Goal: Task Accomplishment & Management: Complete application form

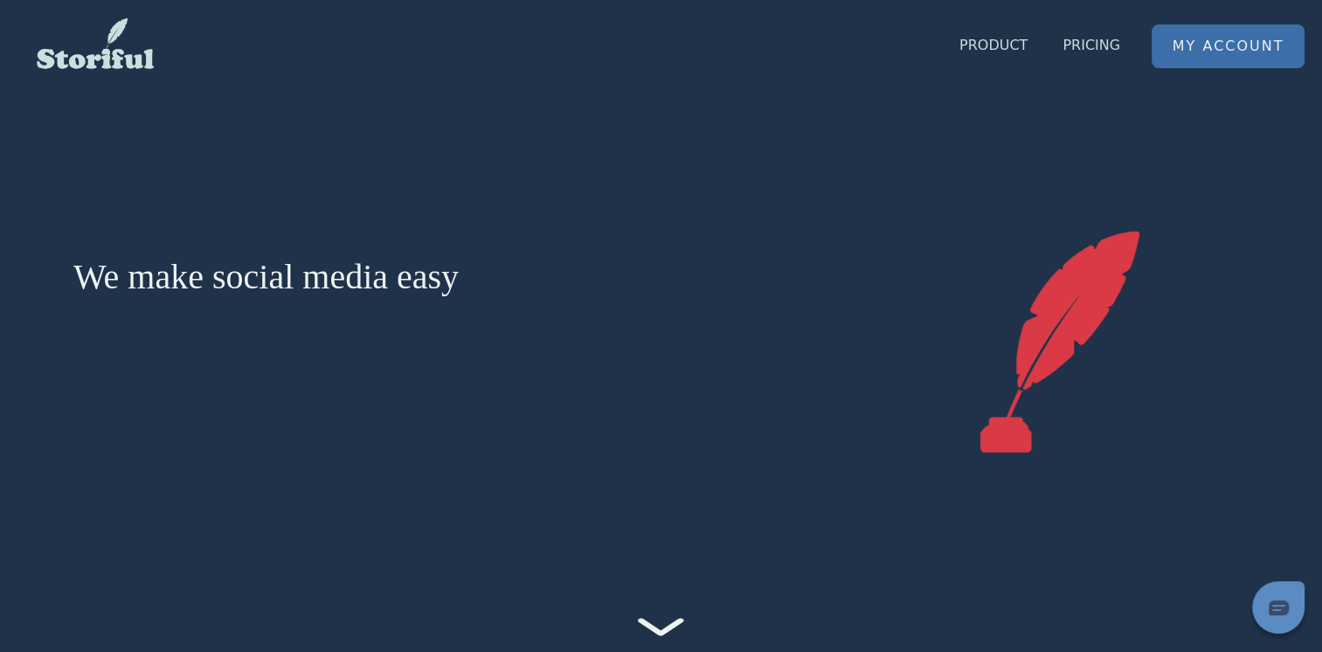
click at [1237, 29] on link "My Account" at bounding box center [1227, 46] width 151 height 42
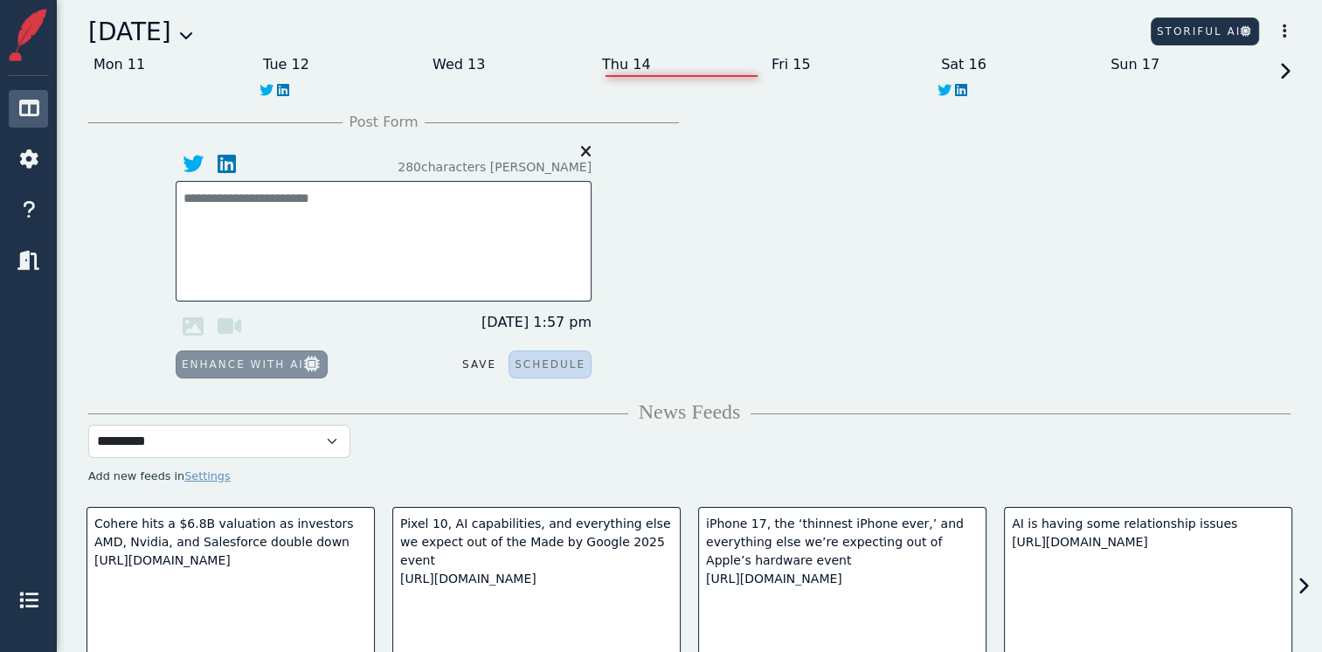
click at [1288, 75] on icon at bounding box center [1282, 87] width 16 height 49
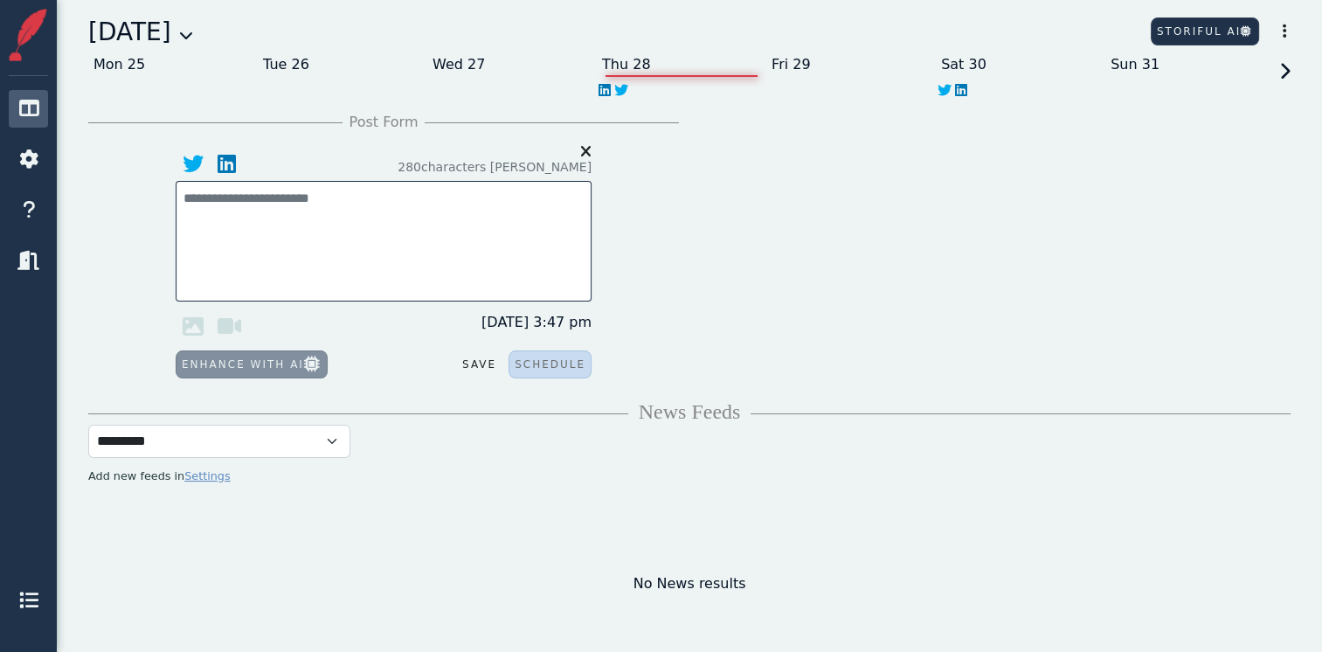
click at [1288, 75] on icon at bounding box center [1282, 87] width 16 height 49
click at [283, 72] on div "Tue 02" at bounding box center [342, 65] width 169 height 28
click at [119, 61] on div "Mon 01" at bounding box center [172, 65] width 169 height 28
click at [227, 192] on textarea at bounding box center [383, 208] width 400 height 39
paste textarea "**********"
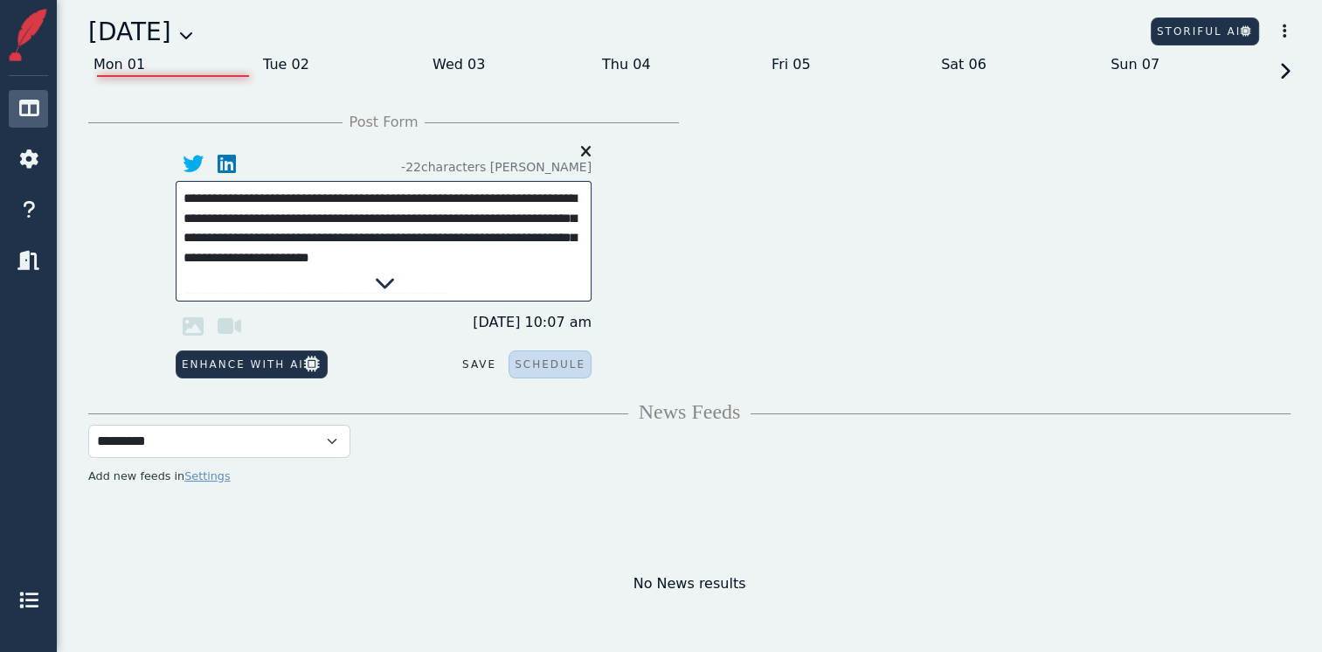
click at [377, 285] on icon at bounding box center [385, 282] width 21 height 21
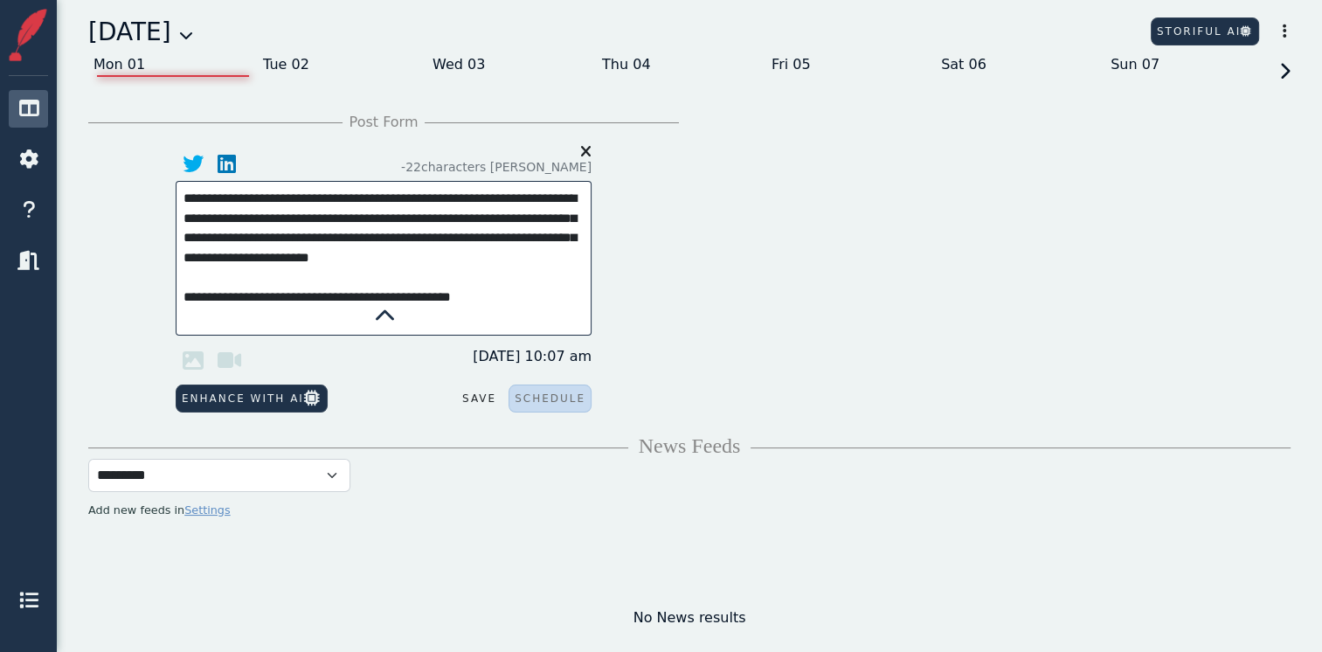
click at [505, 292] on textarea "**********" at bounding box center [383, 251] width 400 height 125
drag, startPoint x: 494, startPoint y: 300, endPoint x: 169, endPoint y: 281, distance: 324.6
click at [169, 281] on div "**********" at bounding box center [383, 279] width 437 height 266
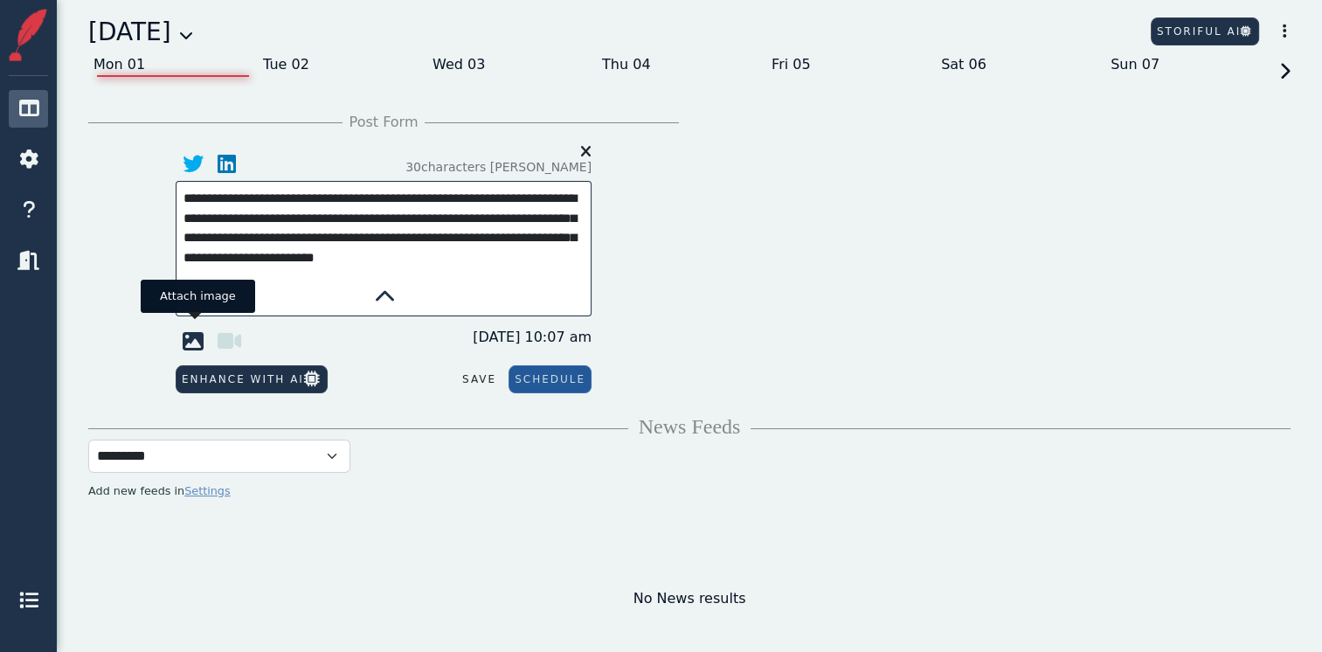
click at [189, 333] on icon at bounding box center [193, 340] width 35 height 35
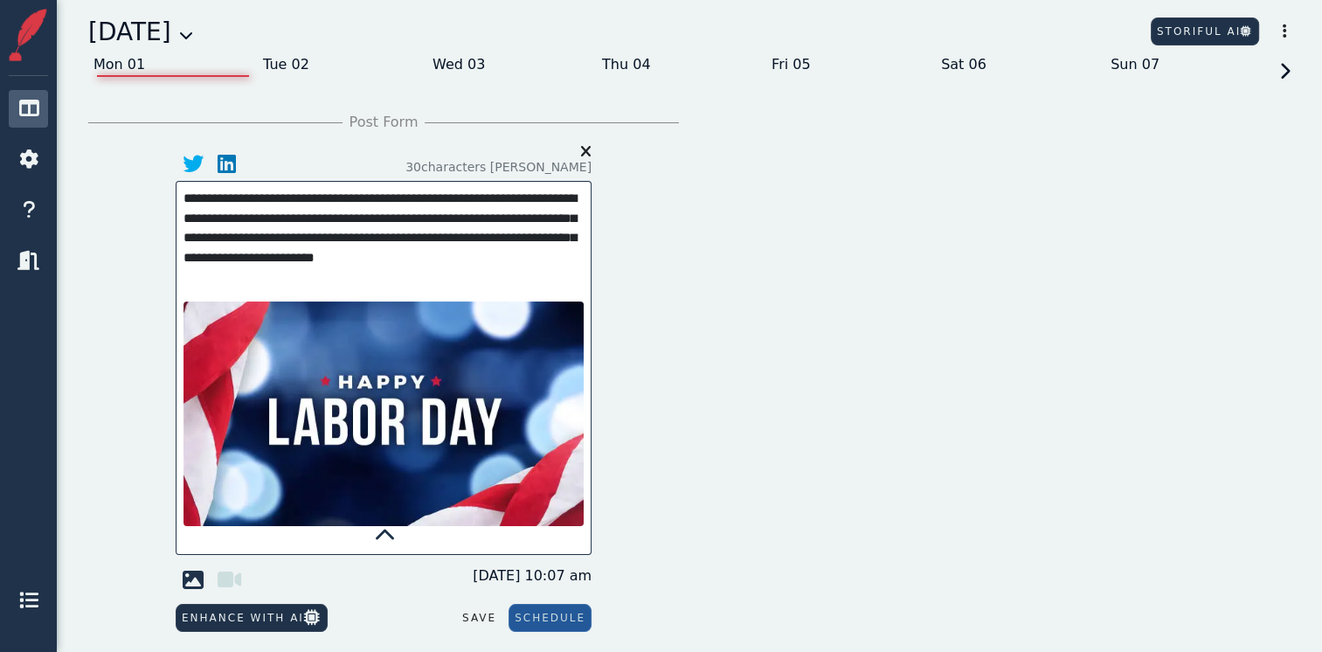
click at [252, 288] on textarea "**********" at bounding box center [383, 242] width 400 height 106
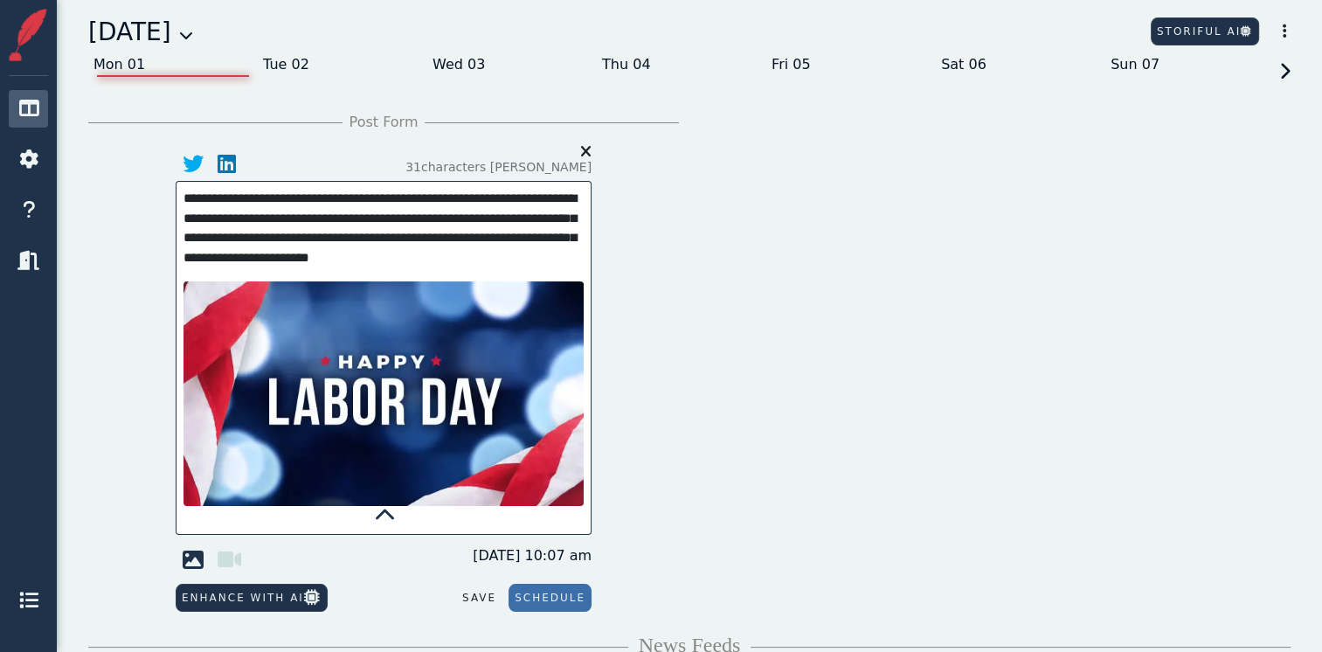
type textarea "**********"
click at [549, 603] on button "Schedule" at bounding box center [549, 598] width 83 height 28
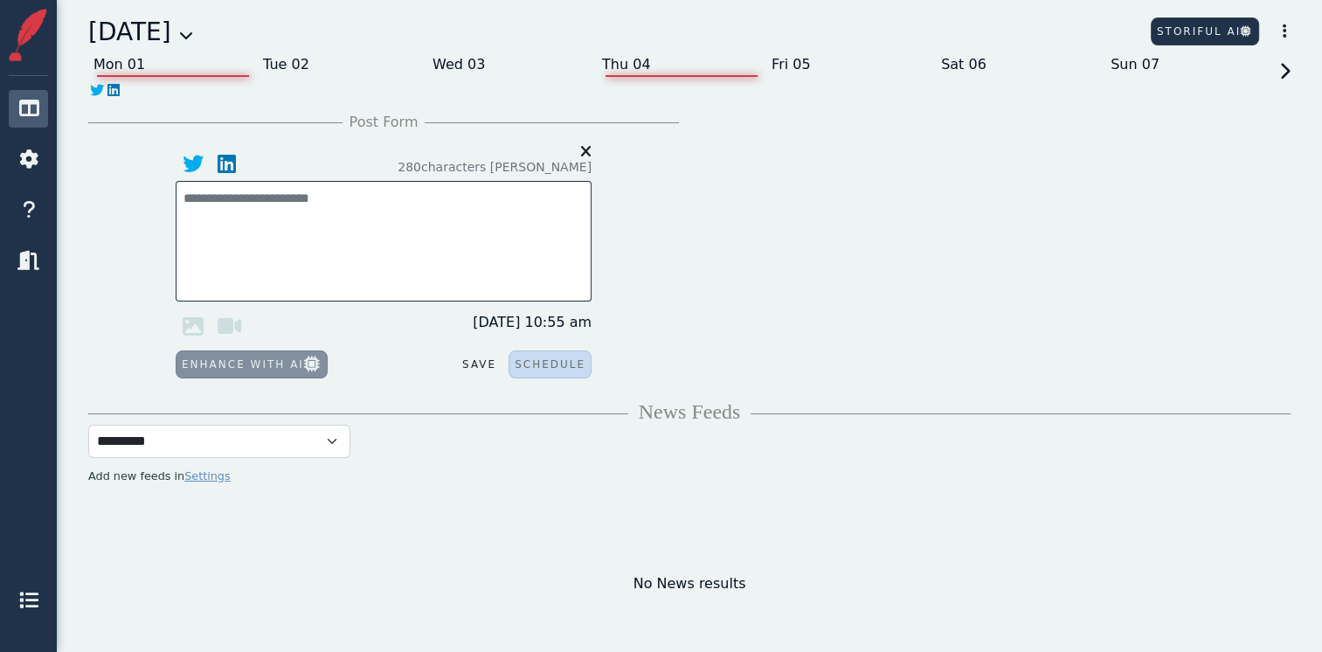
click at [611, 74] on div "Thu 04" at bounding box center [681, 65] width 169 height 28
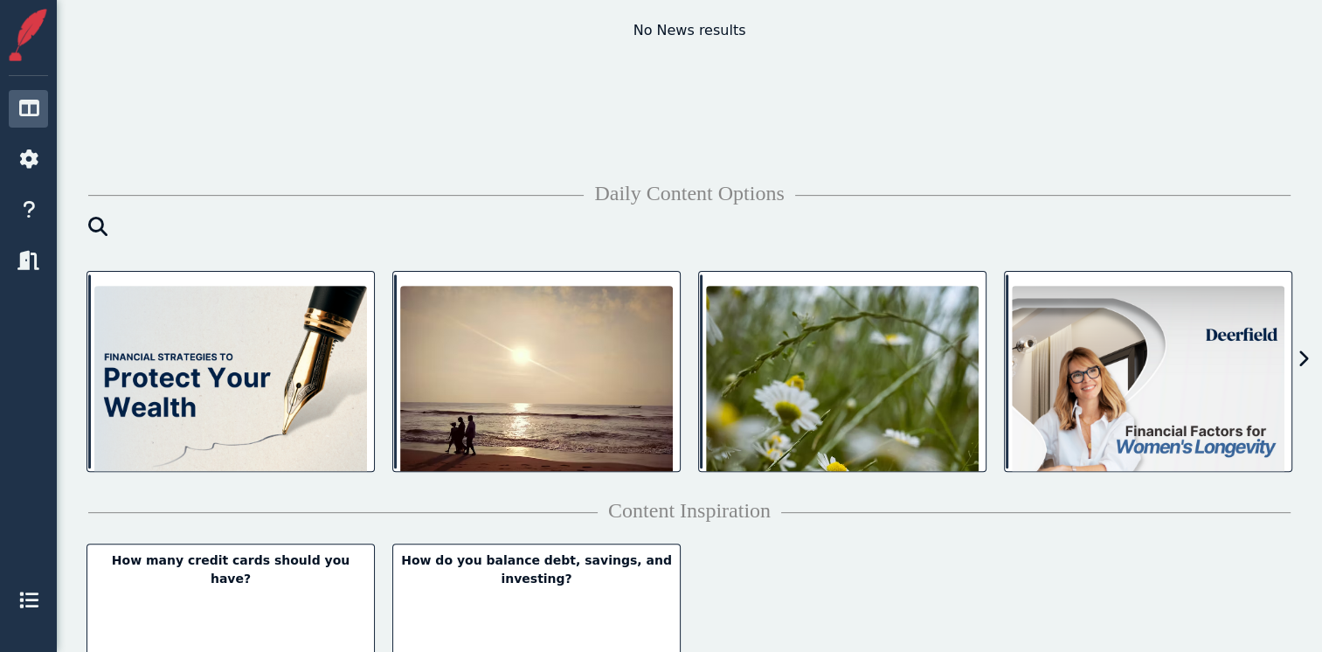
scroll to position [524, 0]
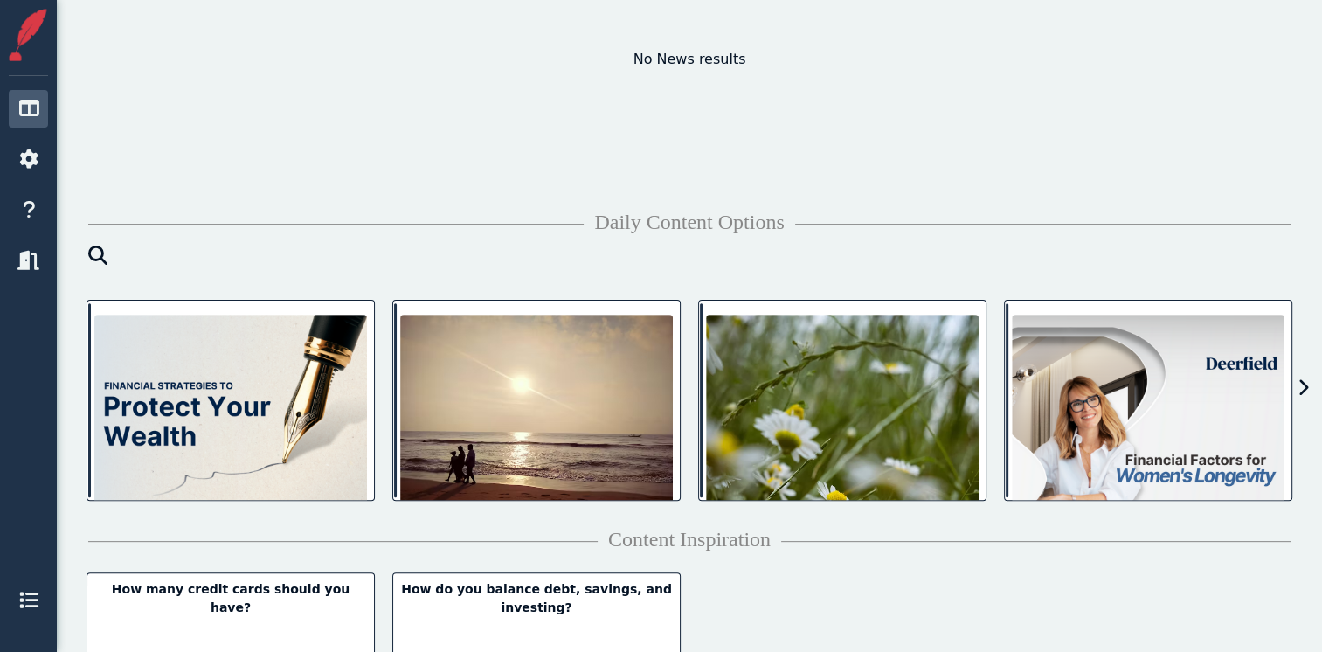
click at [1301, 387] on icon at bounding box center [1302, 387] width 11 height 17
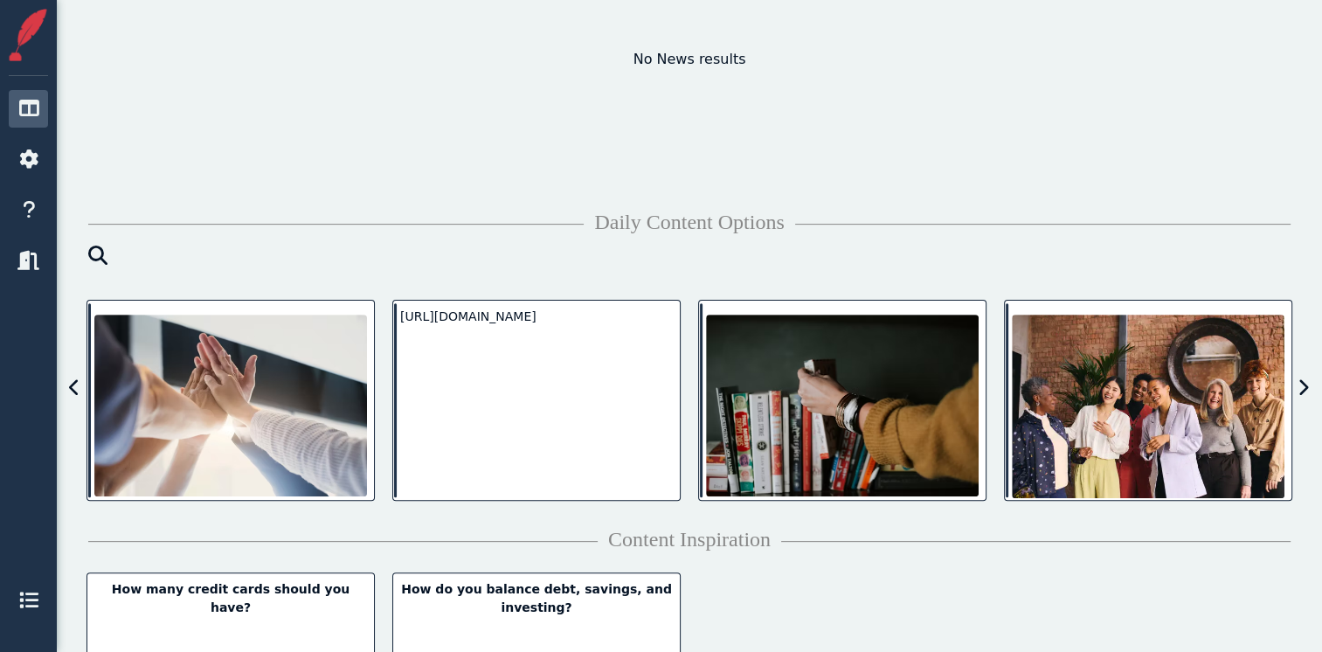
click at [1301, 387] on icon at bounding box center [1302, 387] width 11 height 17
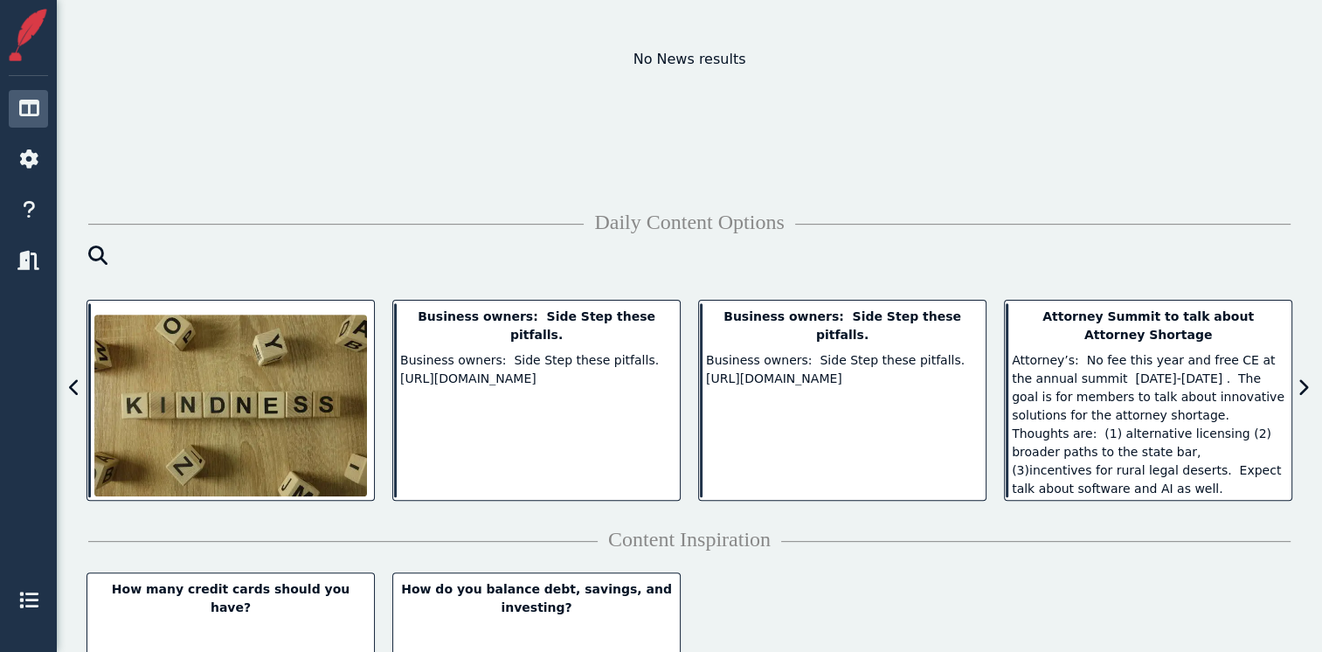
click at [1301, 387] on icon at bounding box center [1302, 387] width 11 height 17
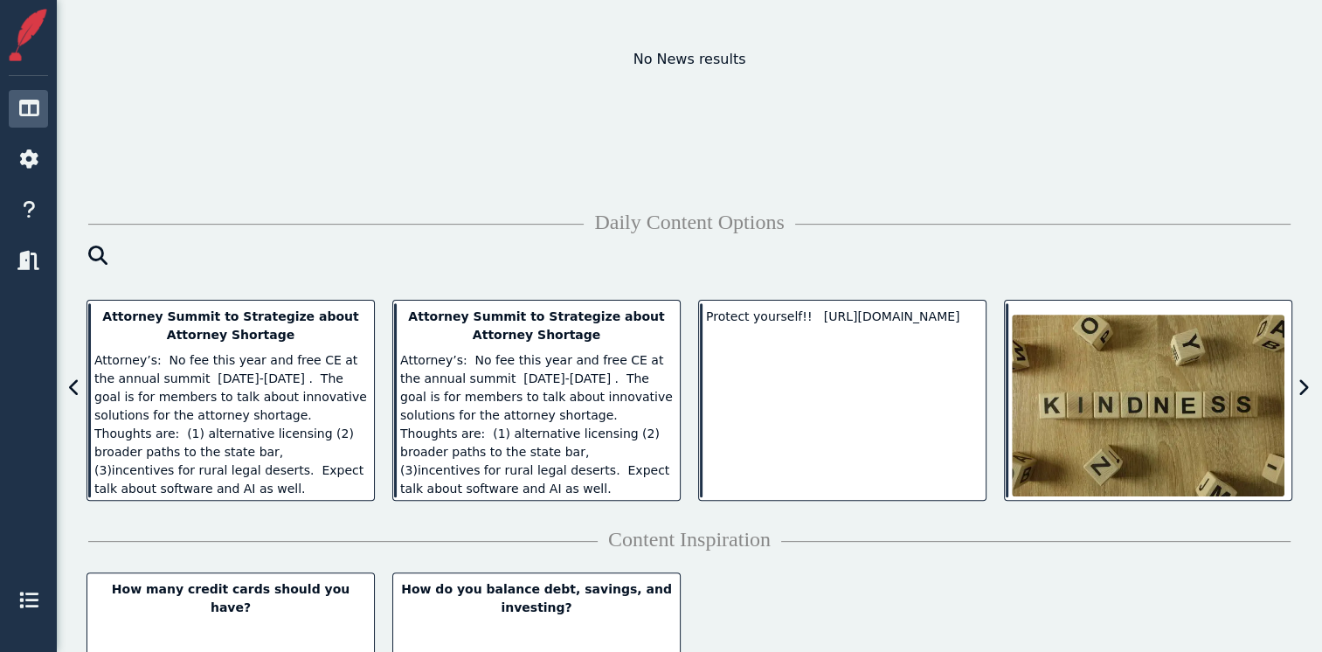
click at [1301, 387] on icon at bounding box center [1302, 387] width 11 height 17
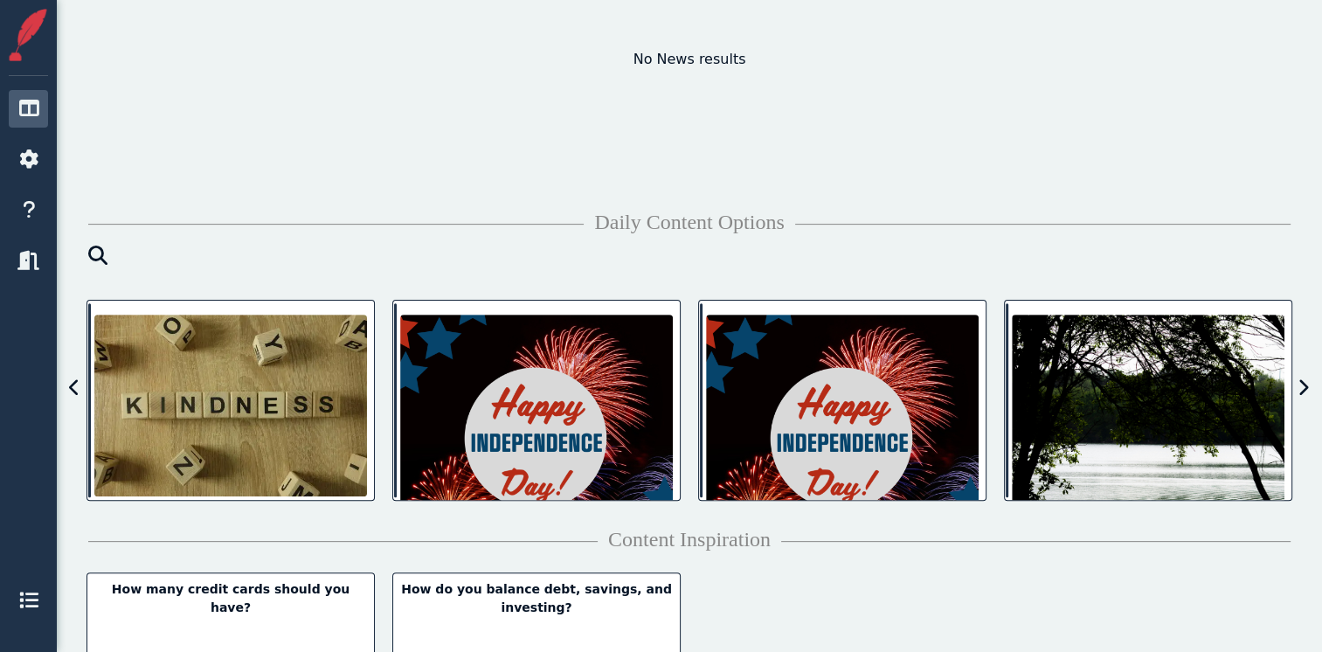
click at [1303, 391] on icon at bounding box center [1302, 387] width 11 height 17
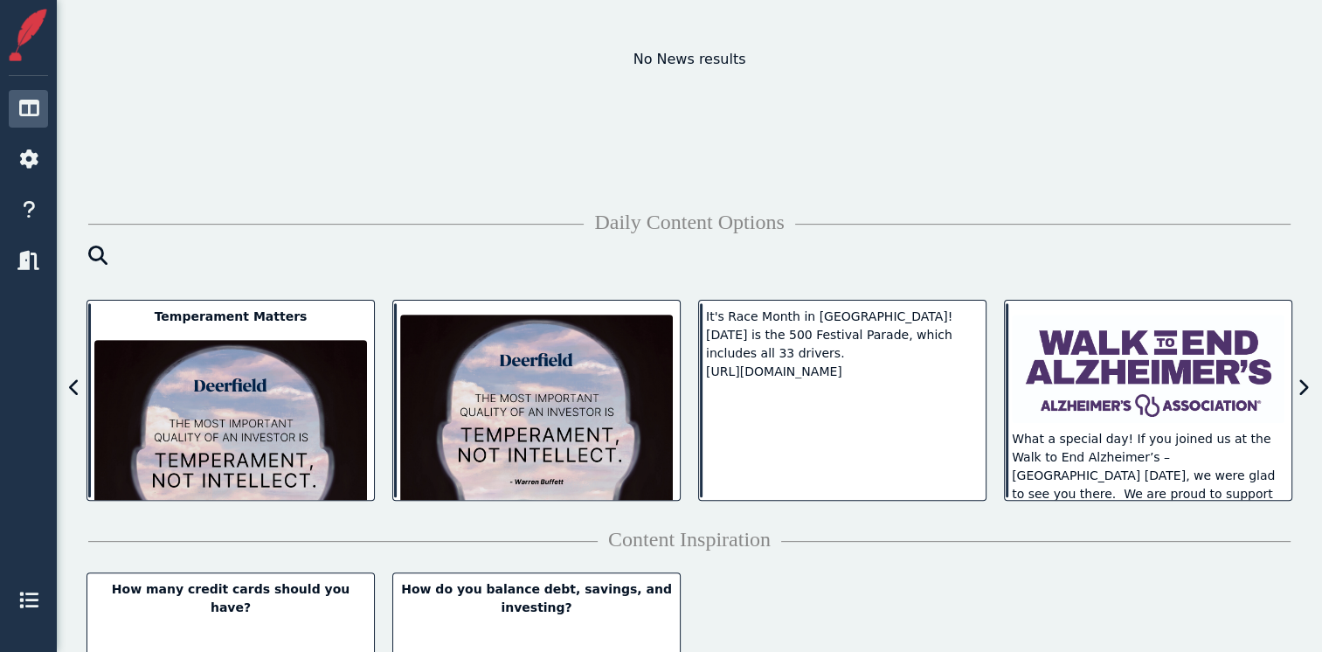
click at [1303, 390] on icon at bounding box center [1302, 387] width 11 height 17
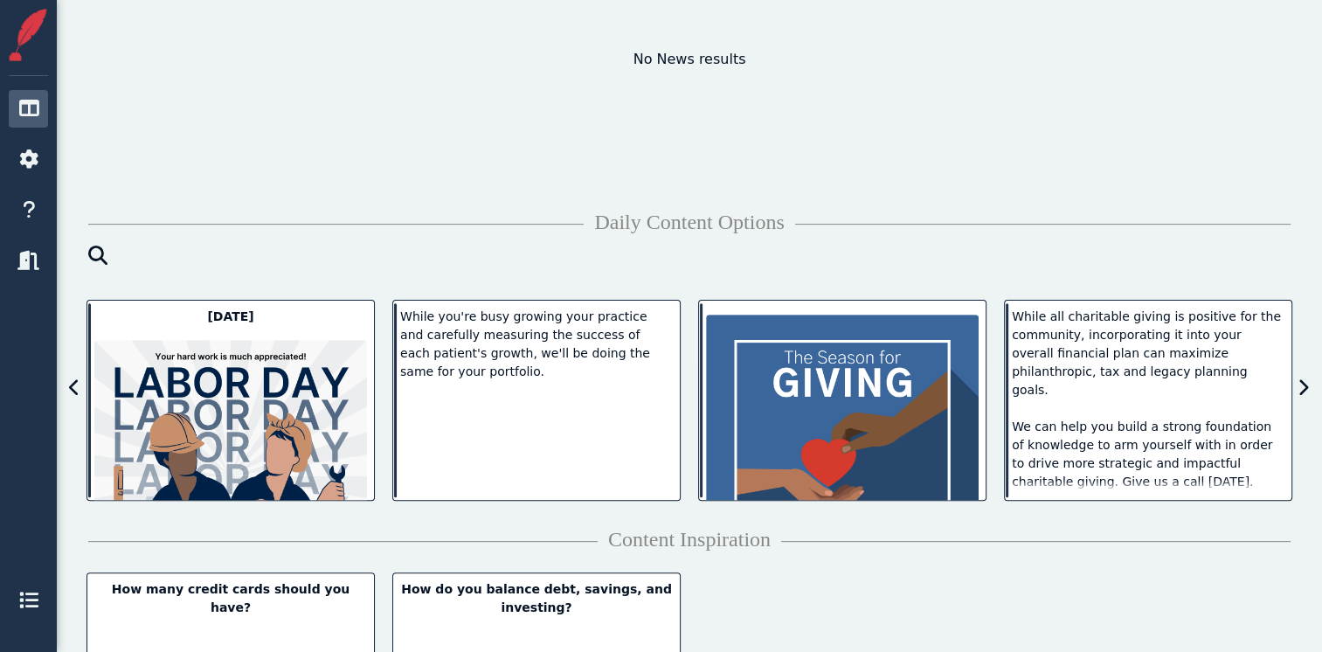
click at [1303, 390] on icon at bounding box center [1302, 387] width 11 height 17
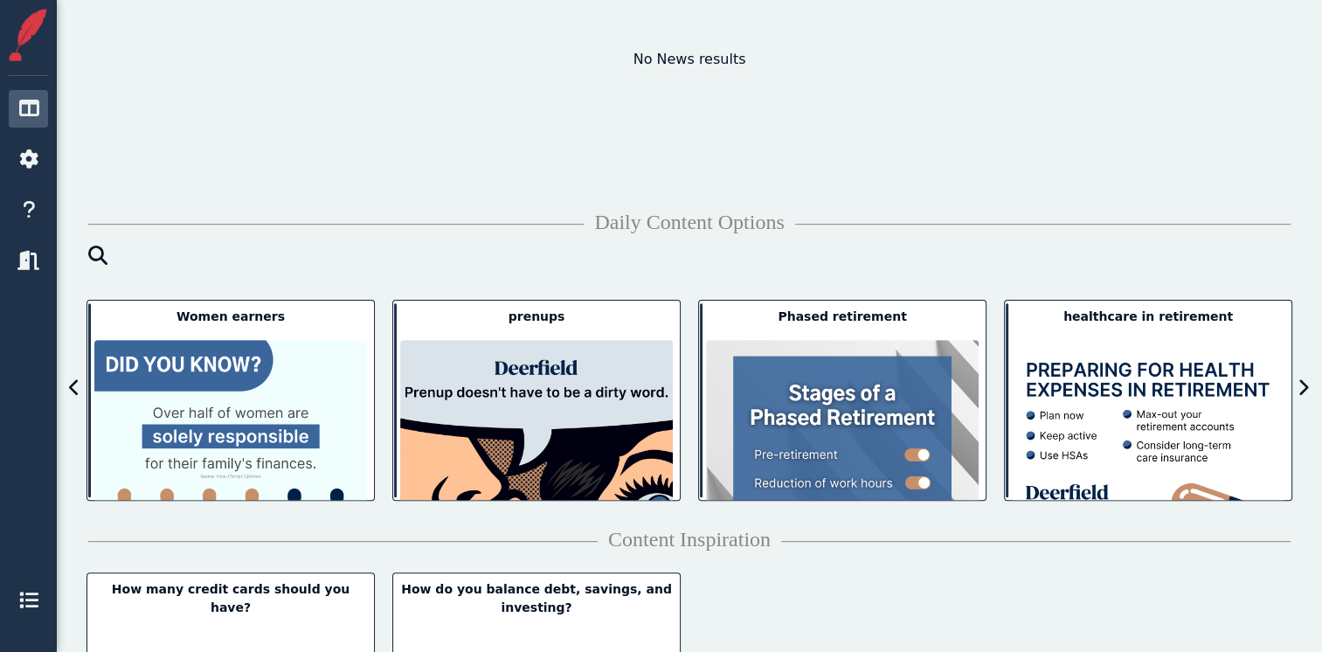
click at [66, 388] on span at bounding box center [71, 388] width 24 height 26
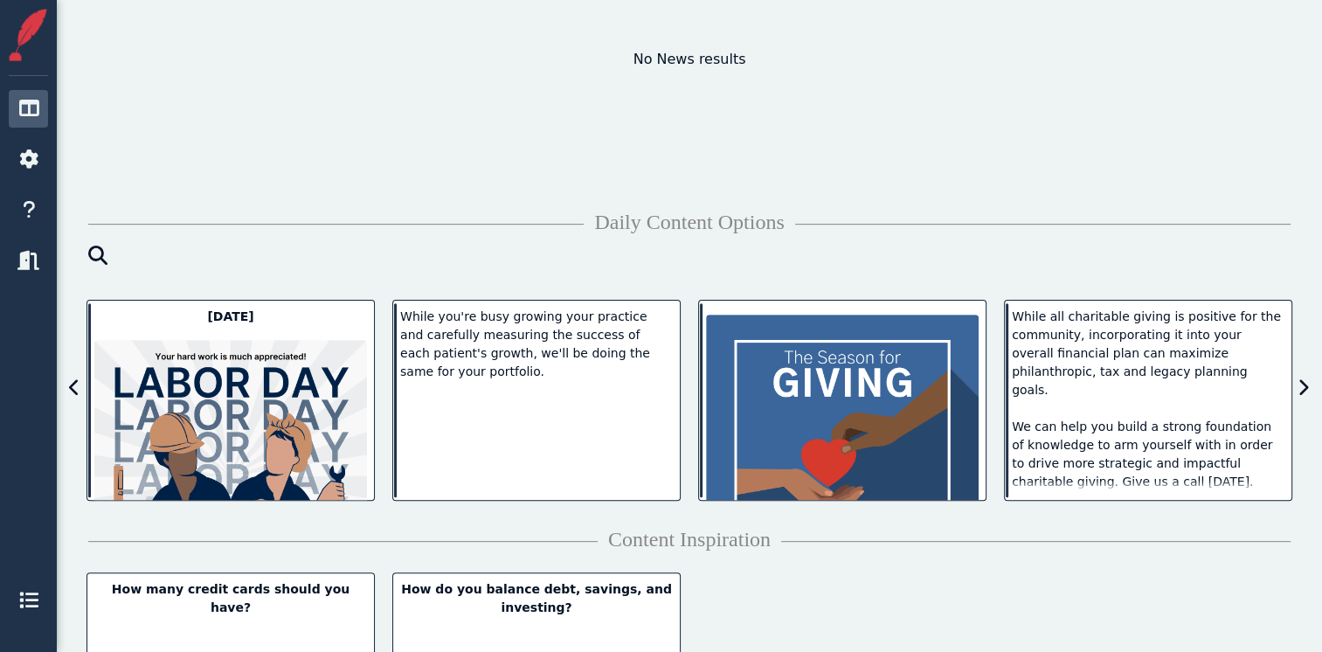
click at [1300, 385] on icon at bounding box center [1302, 387] width 11 height 17
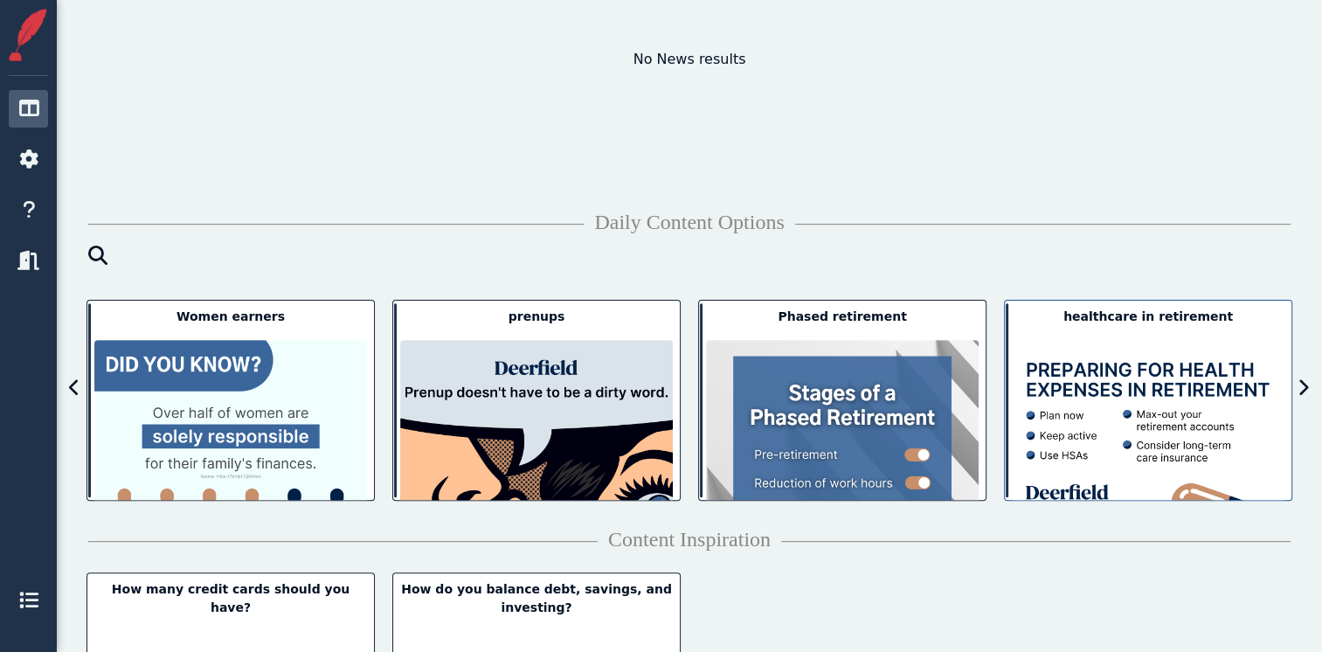
click at [1129, 379] on img at bounding box center [1148, 476] width 273 height 273
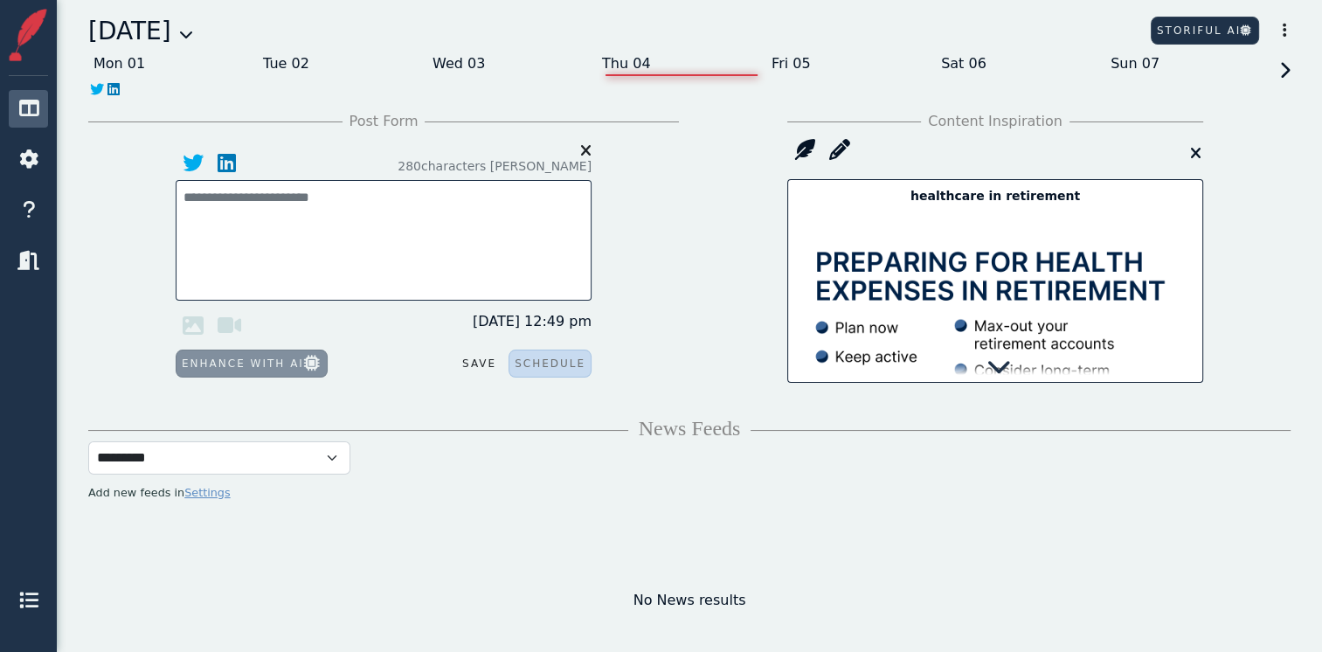
scroll to position [0, 0]
click at [804, 142] on icon at bounding box center [804, 150] width 35 height 35
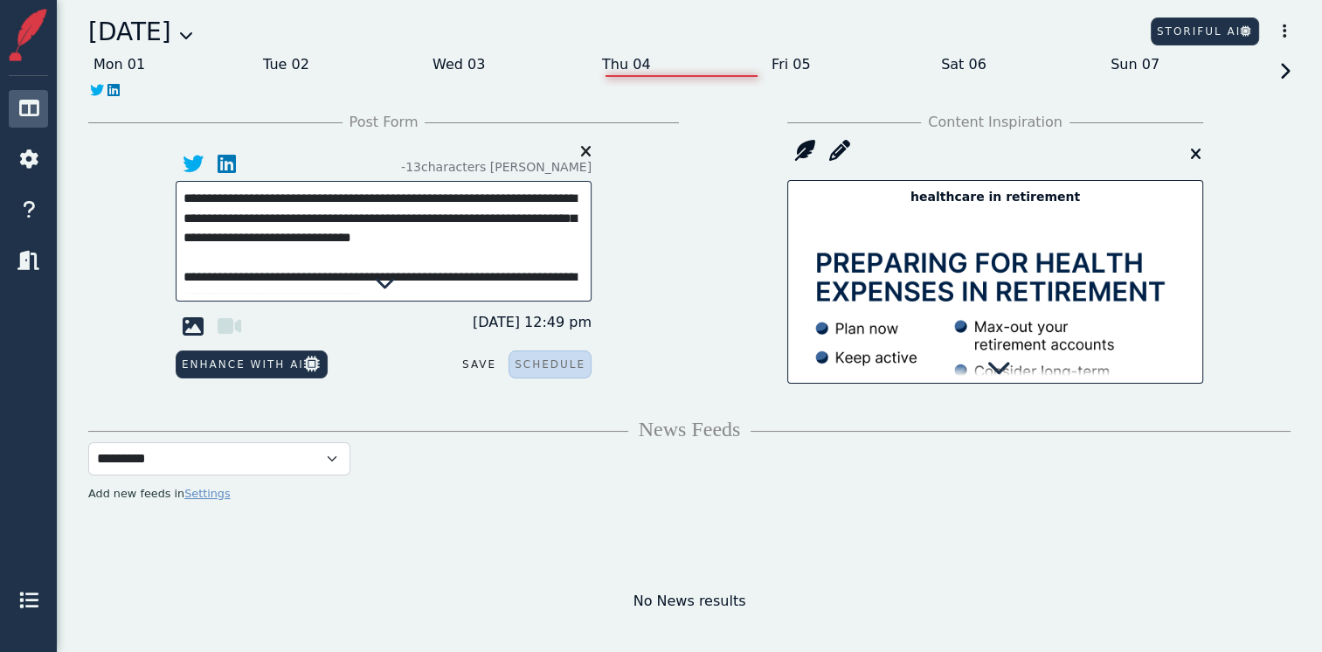
click at [382, 281] on icon at bounding box center [385, 282] width 21 height 21
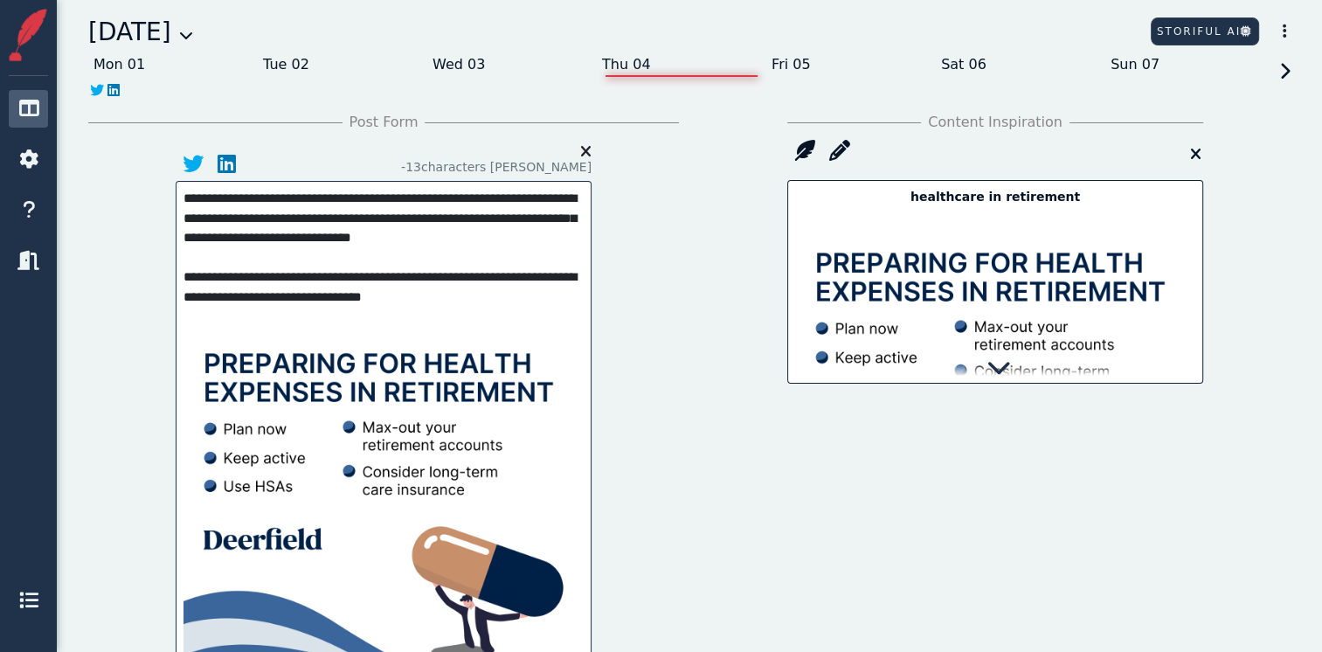
drag, startPoint x: 462, startPoint y: 300, endPoint x: 243, endPoint y: 302, distance: 219.3
click at [243, 302] on textarea "**********" at bounding box center [383, 251] width 400 height 125
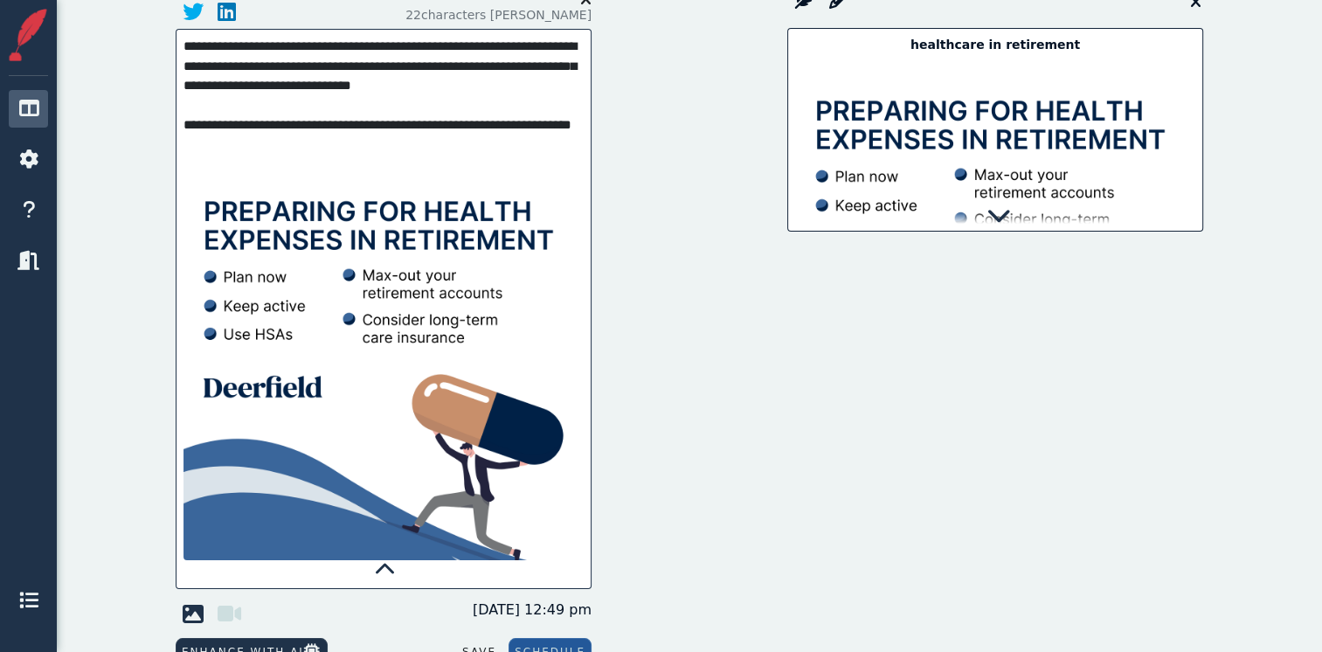
scroll to position [175, 0]
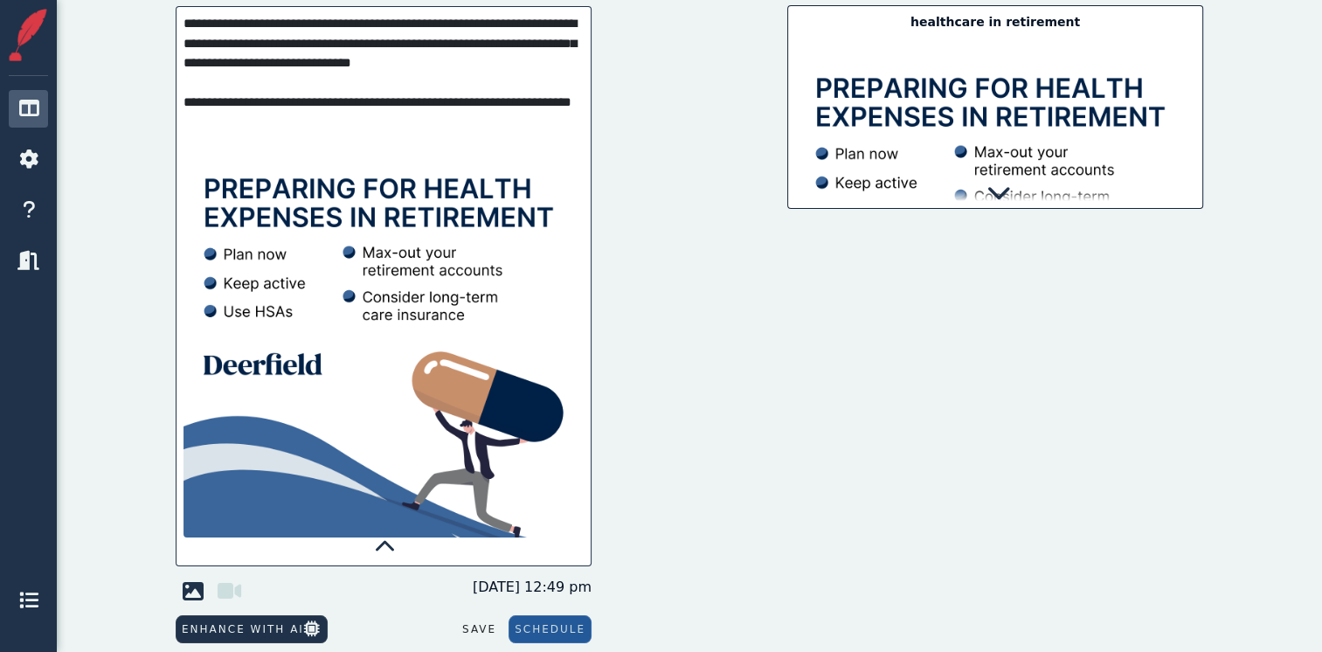
type textarea "**********"
click at [572, 628] on button "Schedule" at bounding box center [549, 629] width 83 height 28
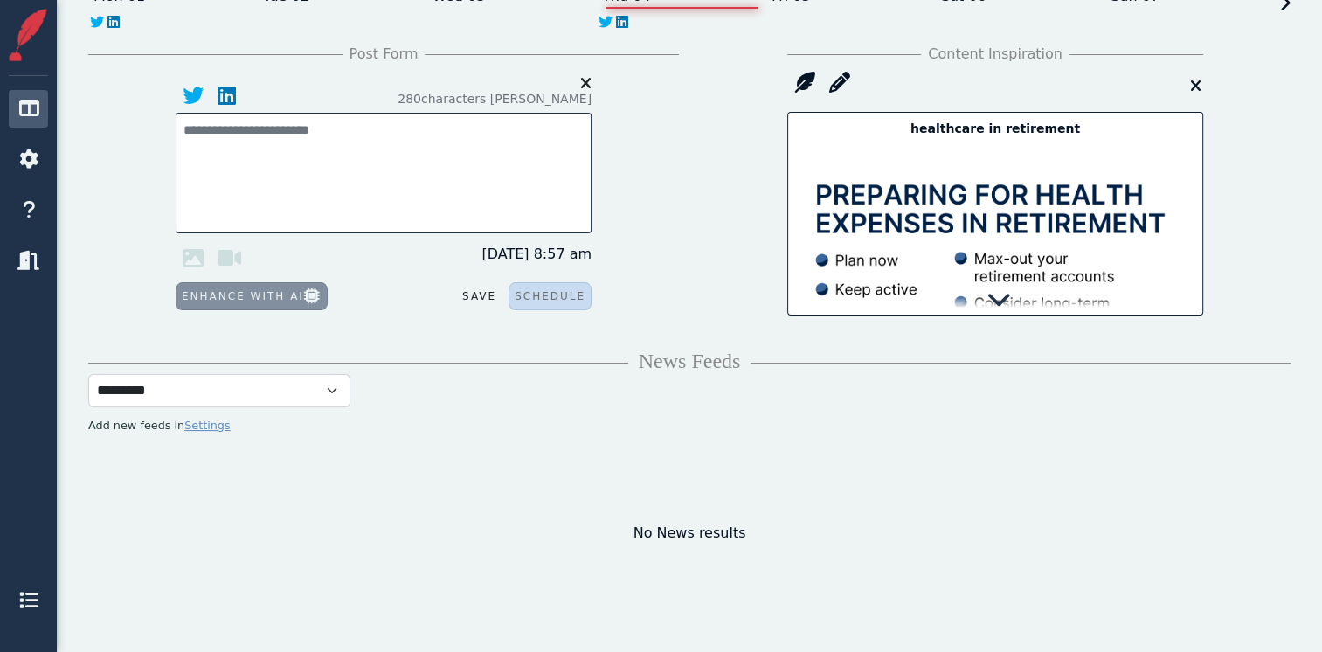
scroll to position [0, 0]
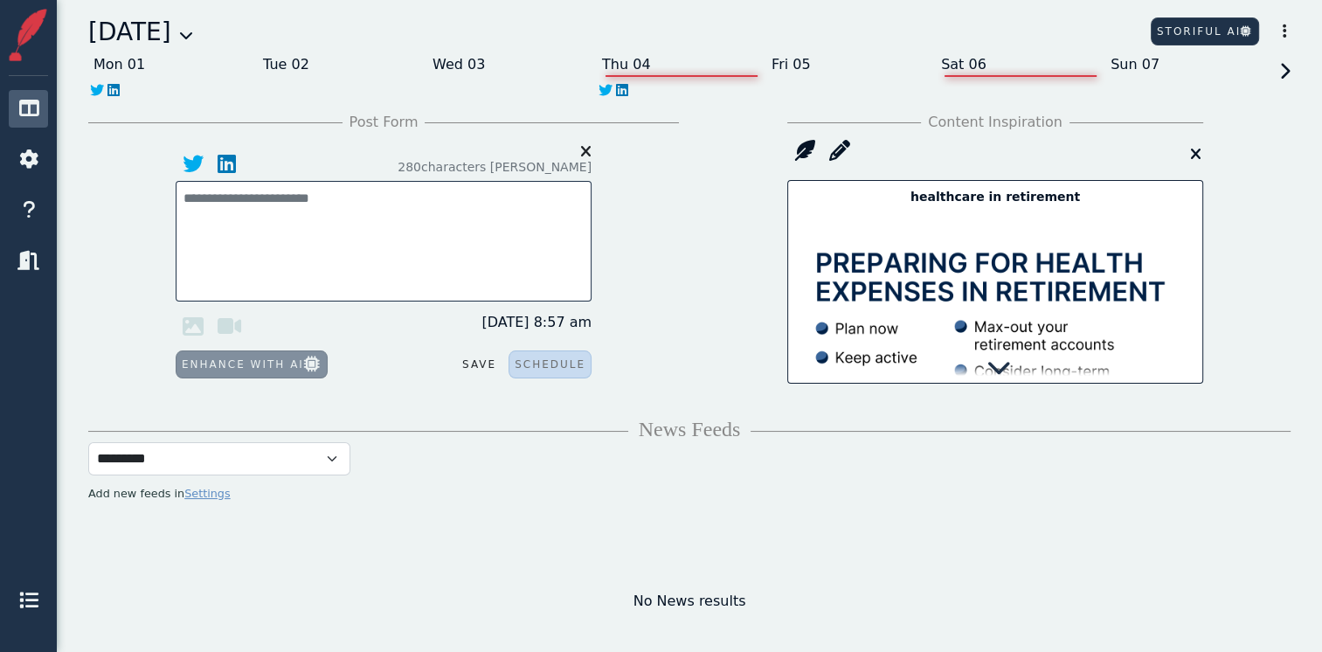
click at [970, 61] on div "Sat 06" at bounding box center [1020, 65] width 169 height 28
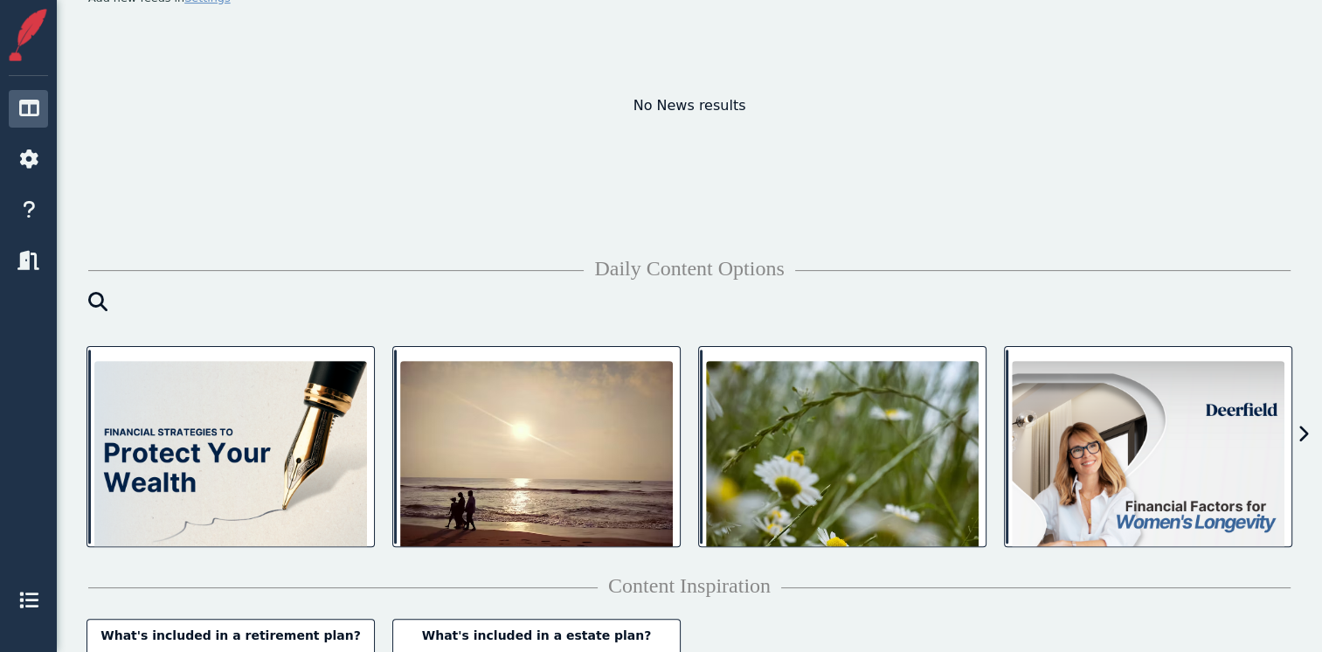
scroll to position [484, 0]
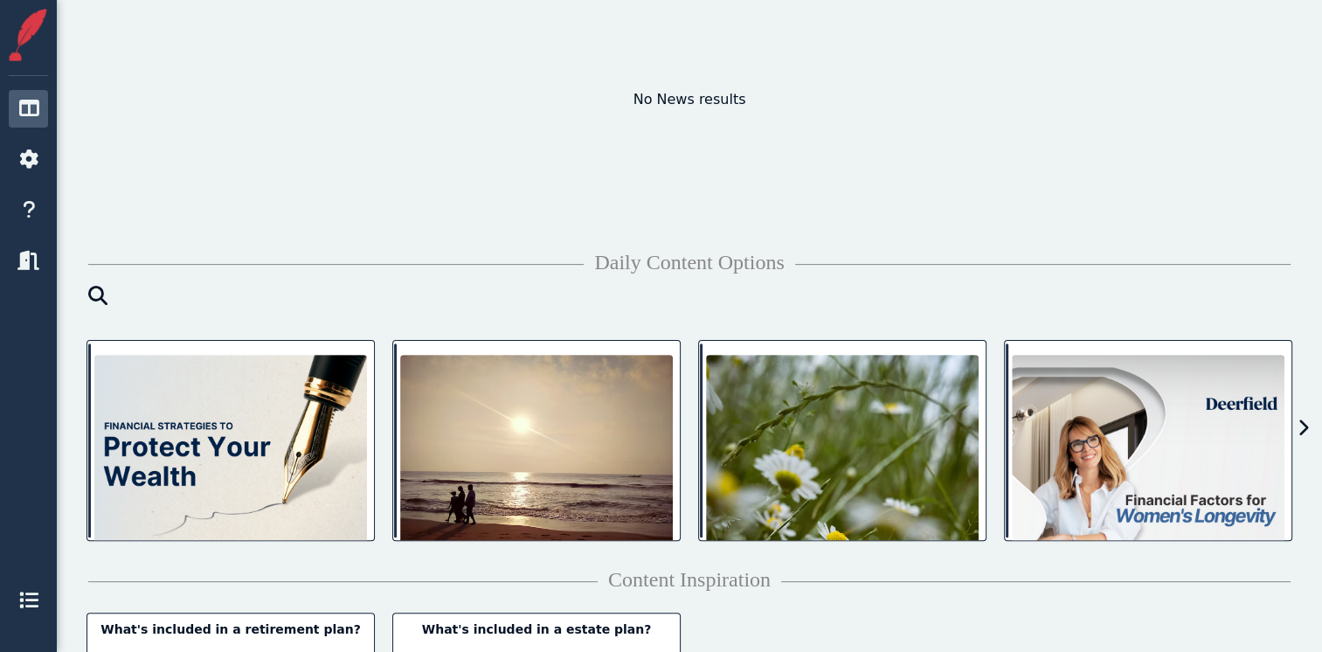
click at [1302, 426] on icon at bounding box center [1302, 427] width 11 height 17
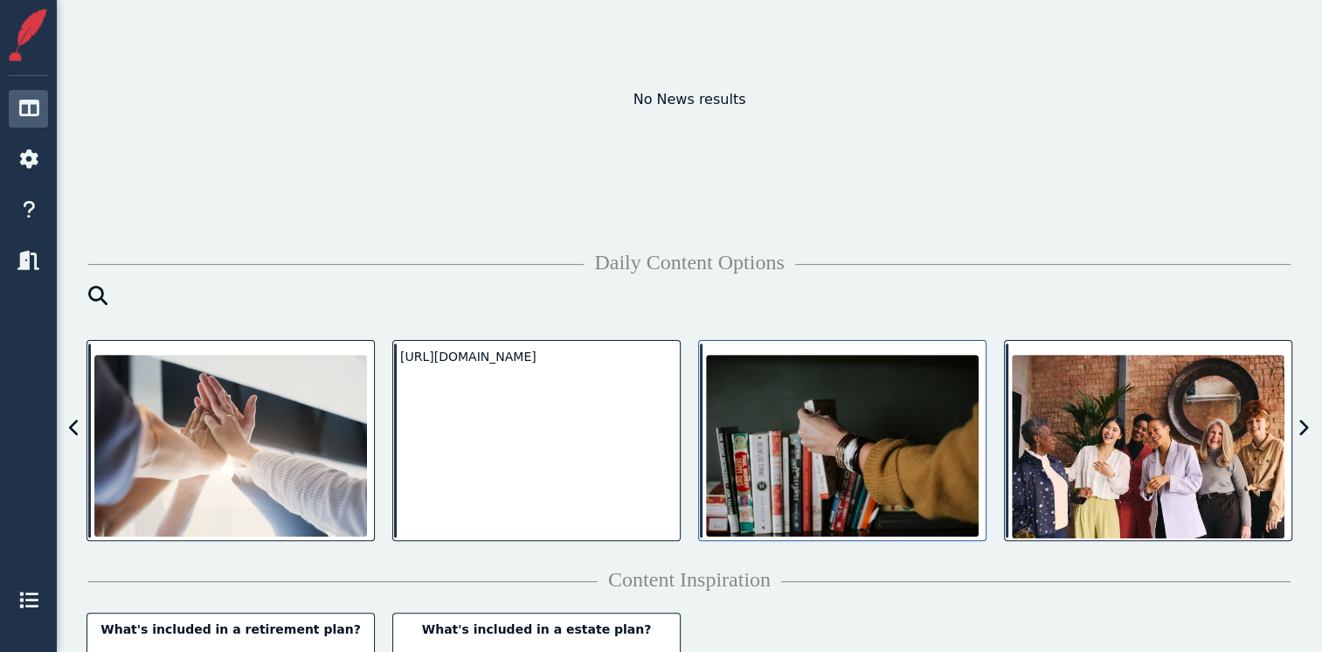
click at [894, 437] on img at bounding box center [842, 446] width 273 height 182
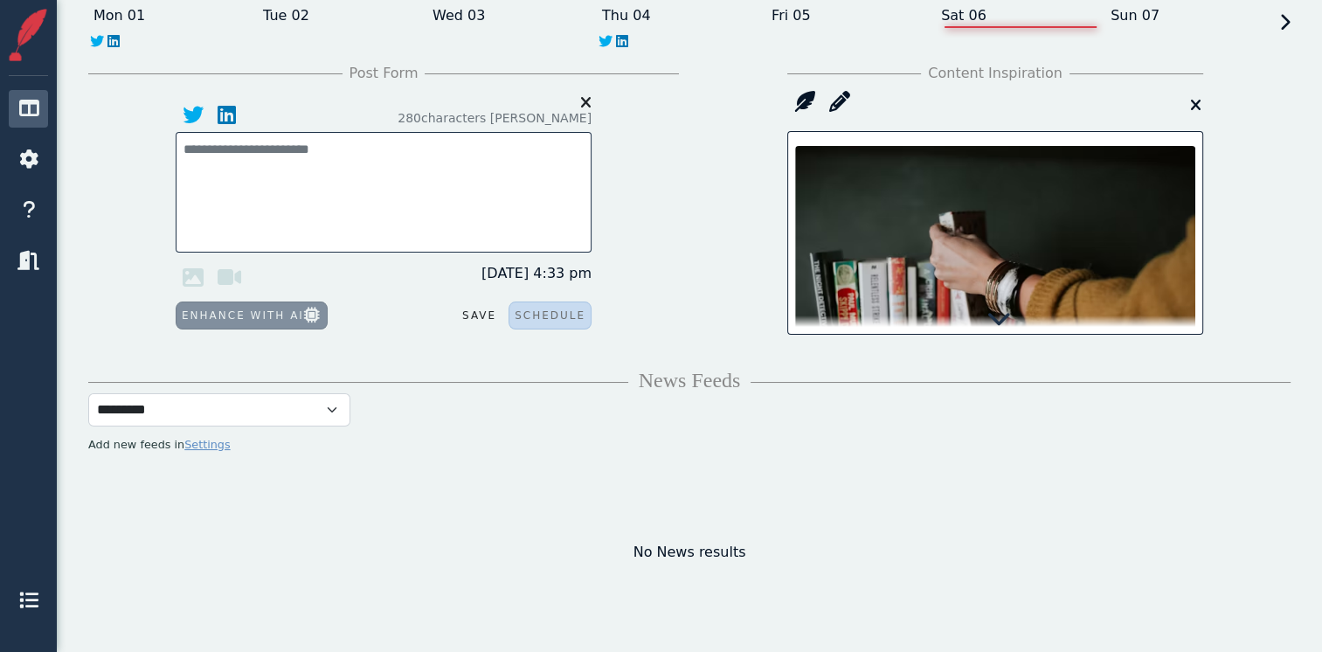
scroll to position [0, 0]
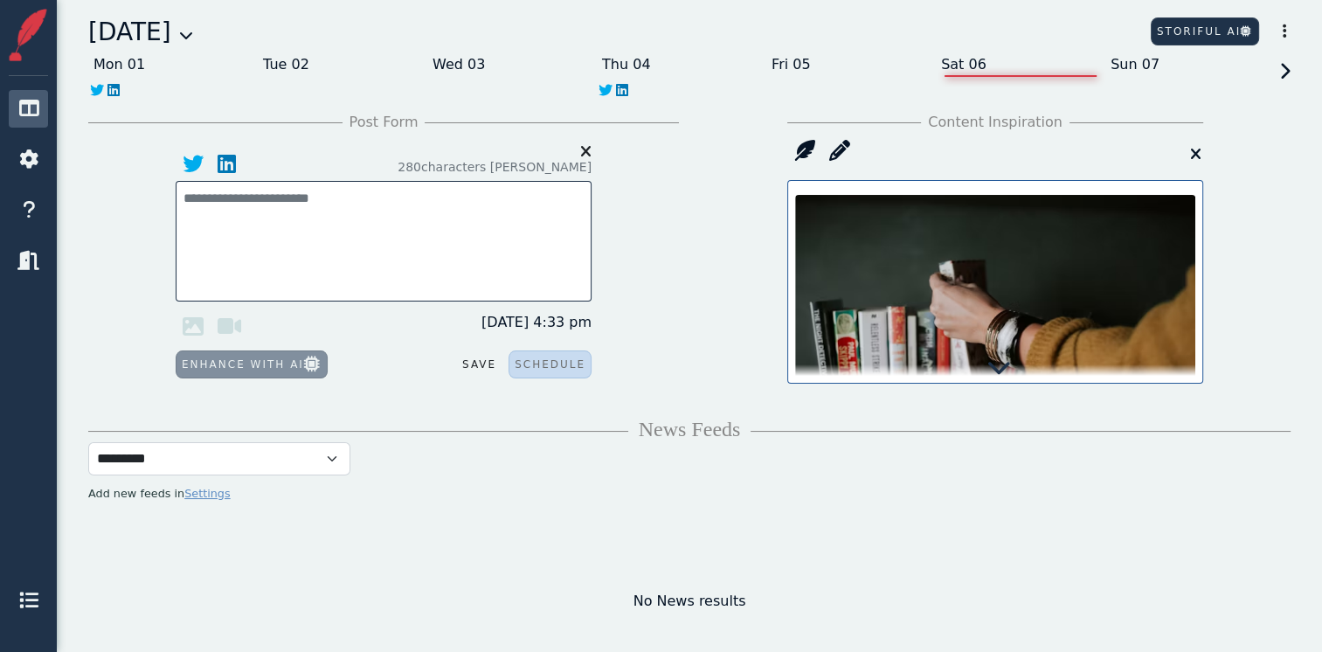
click at [1005, 366] on icon at bounding box center [998, 367] width 24 height 24
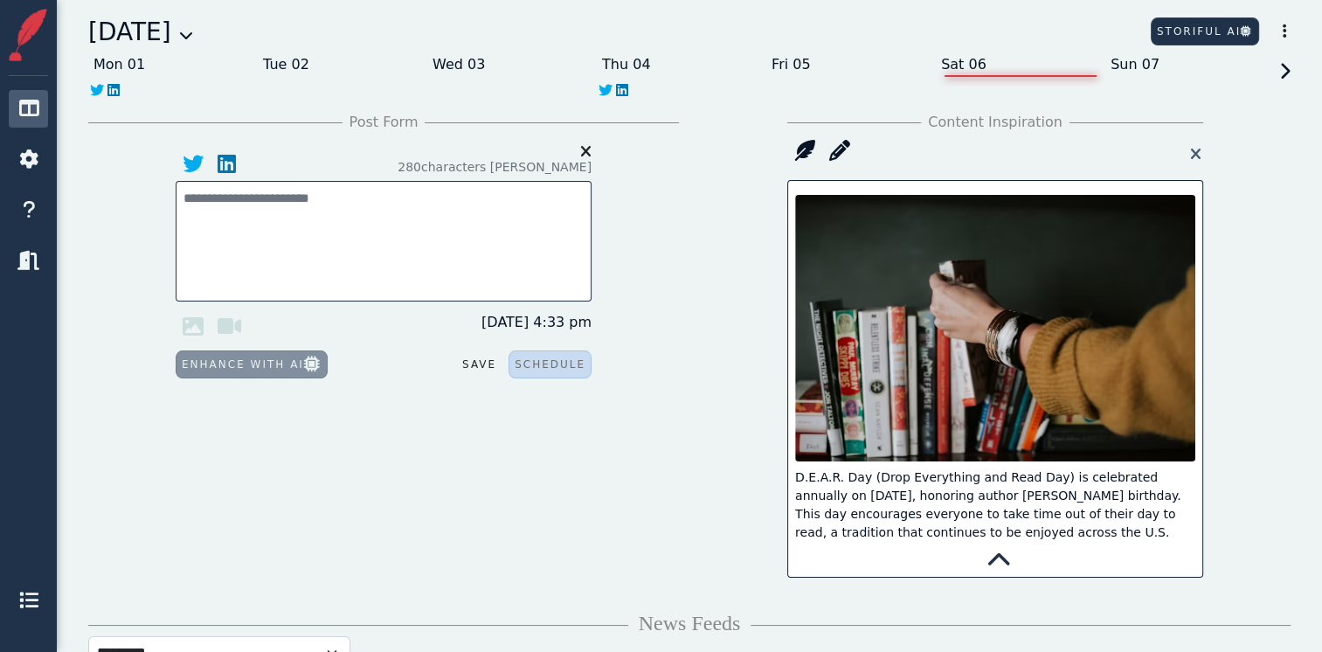
click at [1192, 155] on icon at bounding box center [1195, 155] width 25 height 30
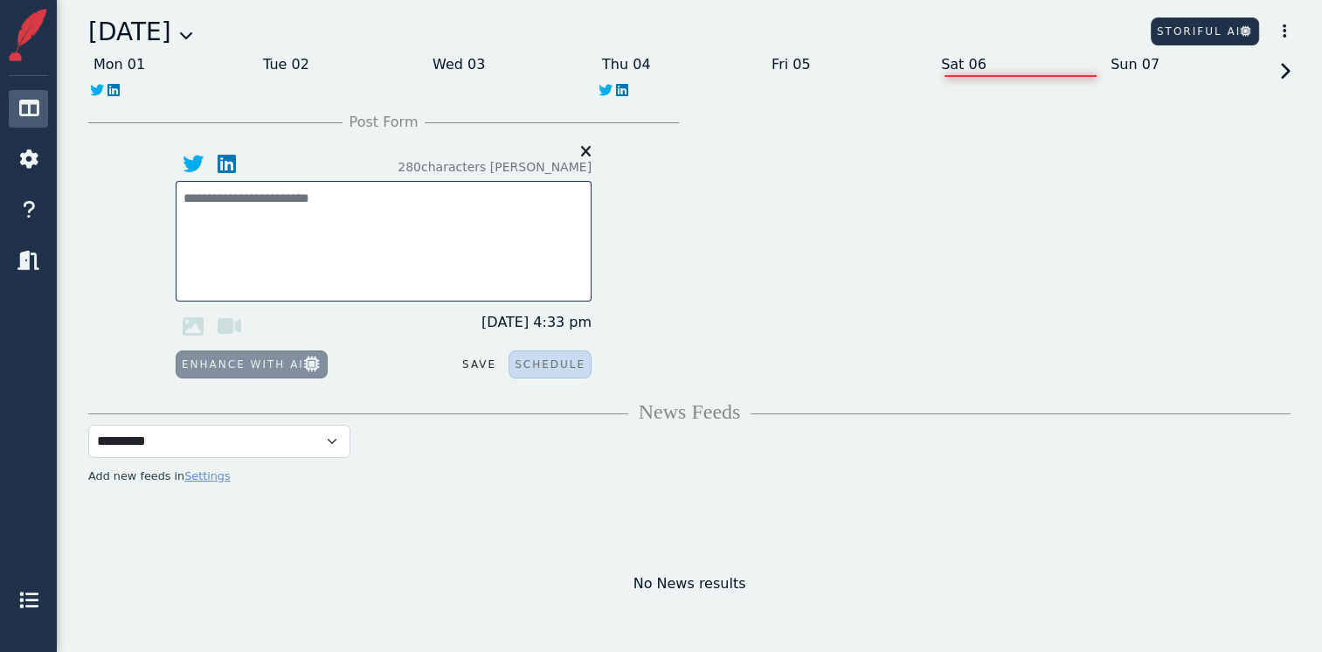
click at [210, 194] on textarea at bounding box center [383, 208] width 400 height 39
paste textarea "**********"
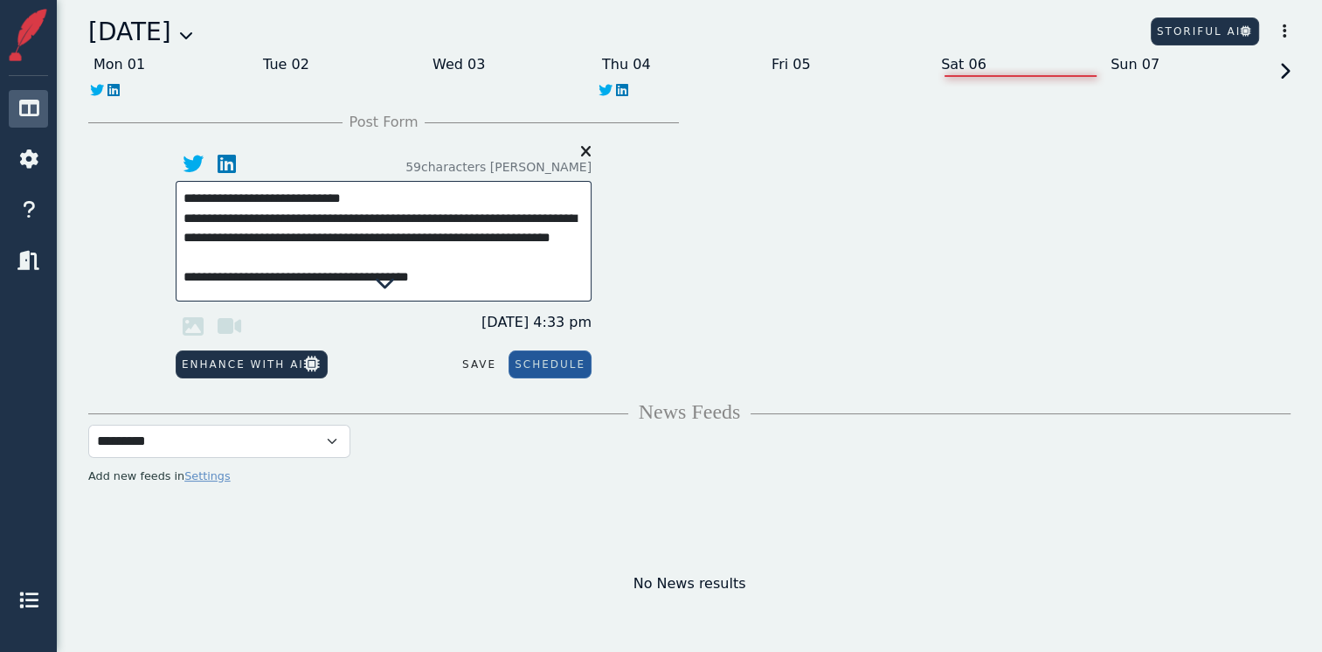
click at [386, 282] on icon at bounding box center [385, 282] width 21 height 21
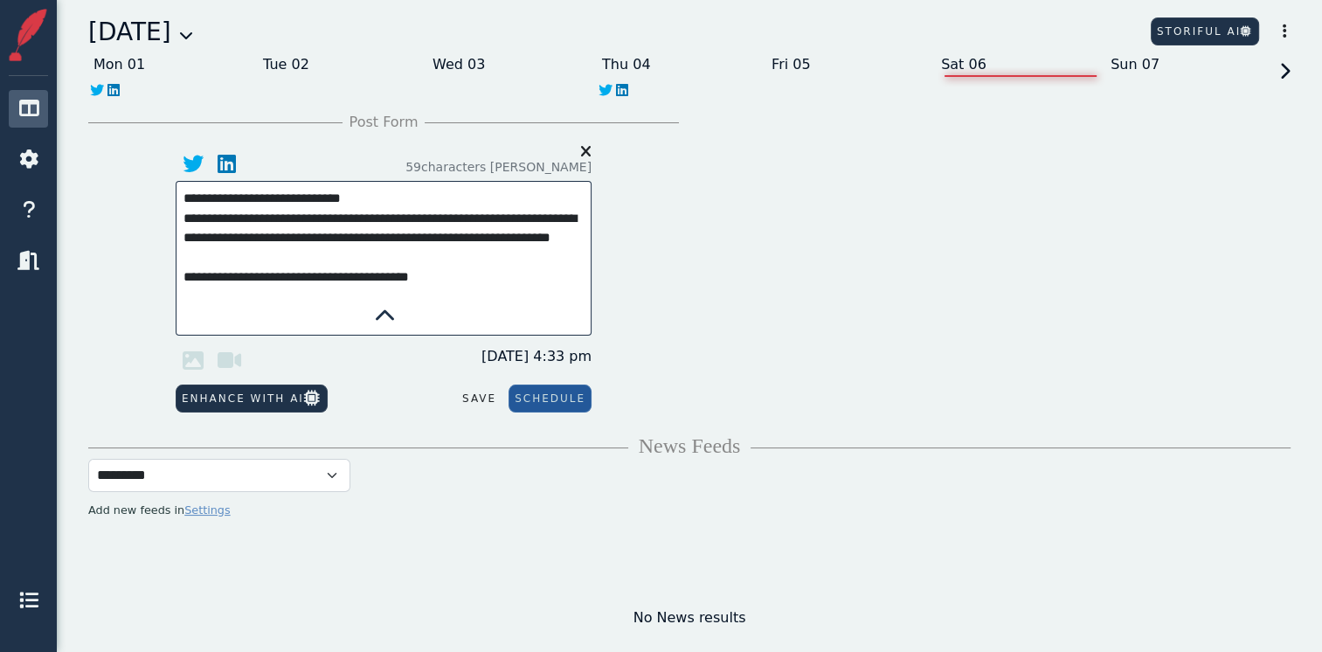
click at [476, 293] on textarea "**********" at bounding box center [383, 251] width 400 height 125
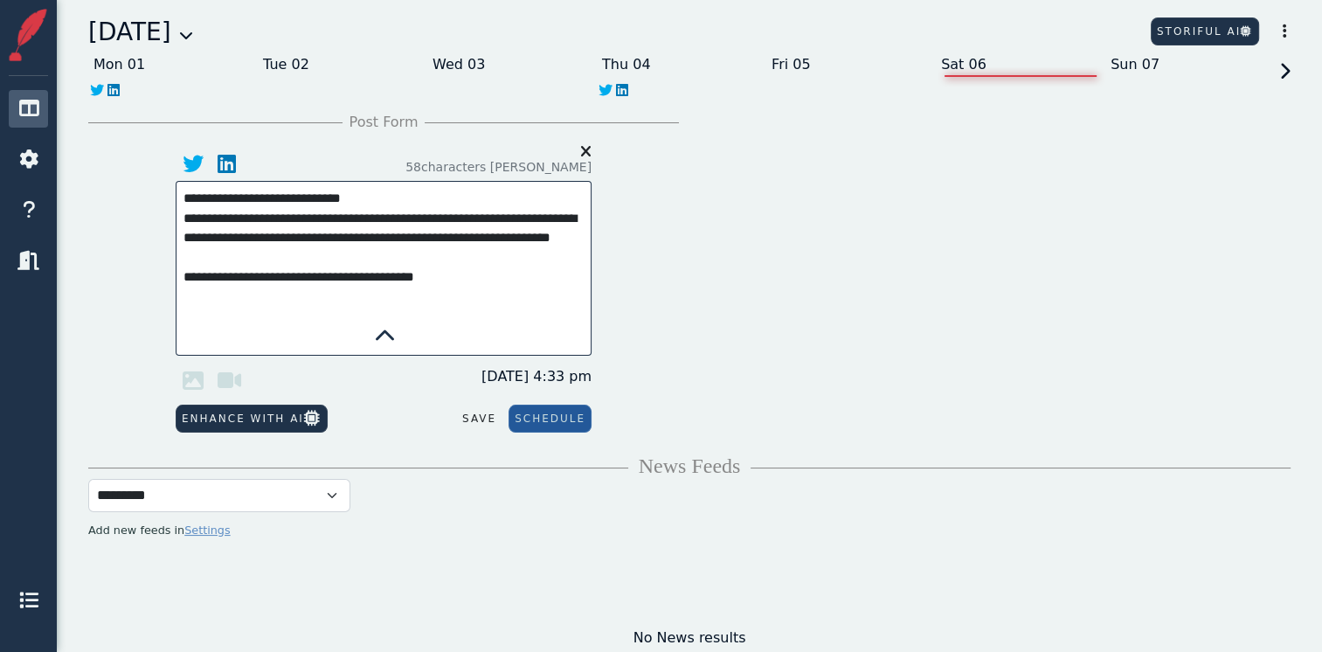
type textarea "**********"
click at [192, 384] on icon at bounding box center [193, 380] width 35 height 35
click at [197, 370] on icon at bounding box center [193, 380] width 35 height 35
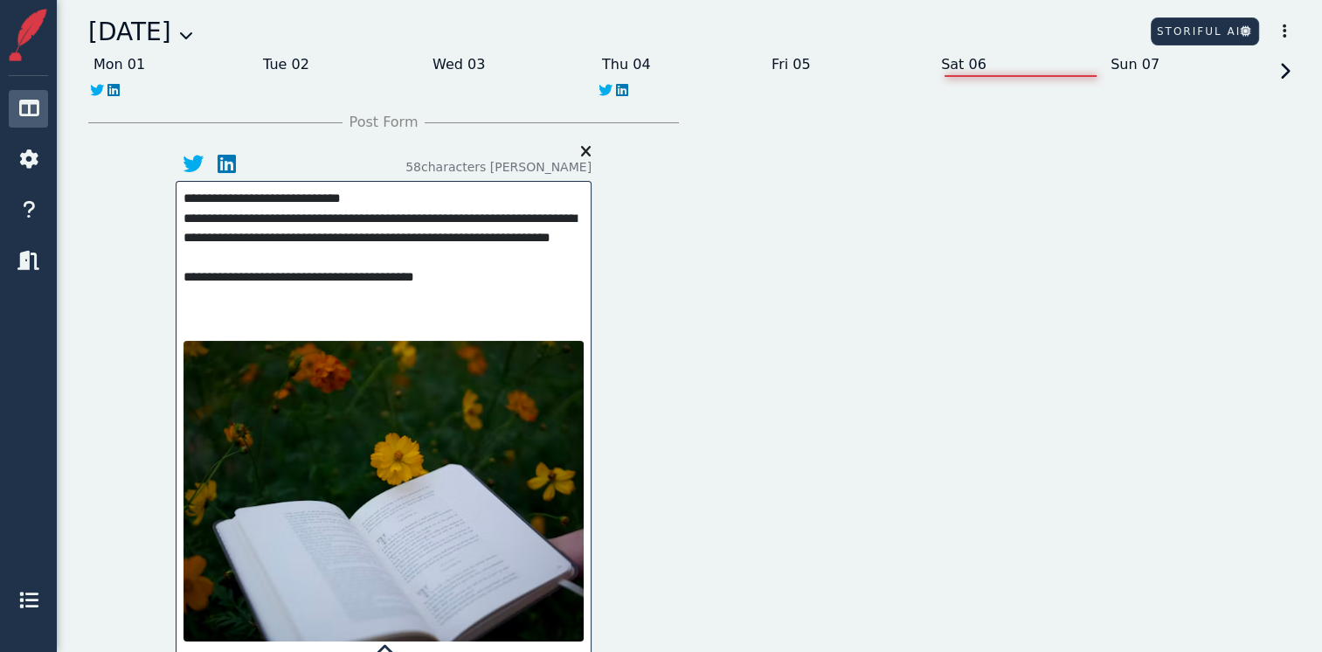
drag, startPoint x: 363, startPoint y: 201, endPoint x: 165, endPoint y: 193, distance: 197.6
click at [165, 193] on div "**********" at bounding box center [383, 446] width 437 height 601
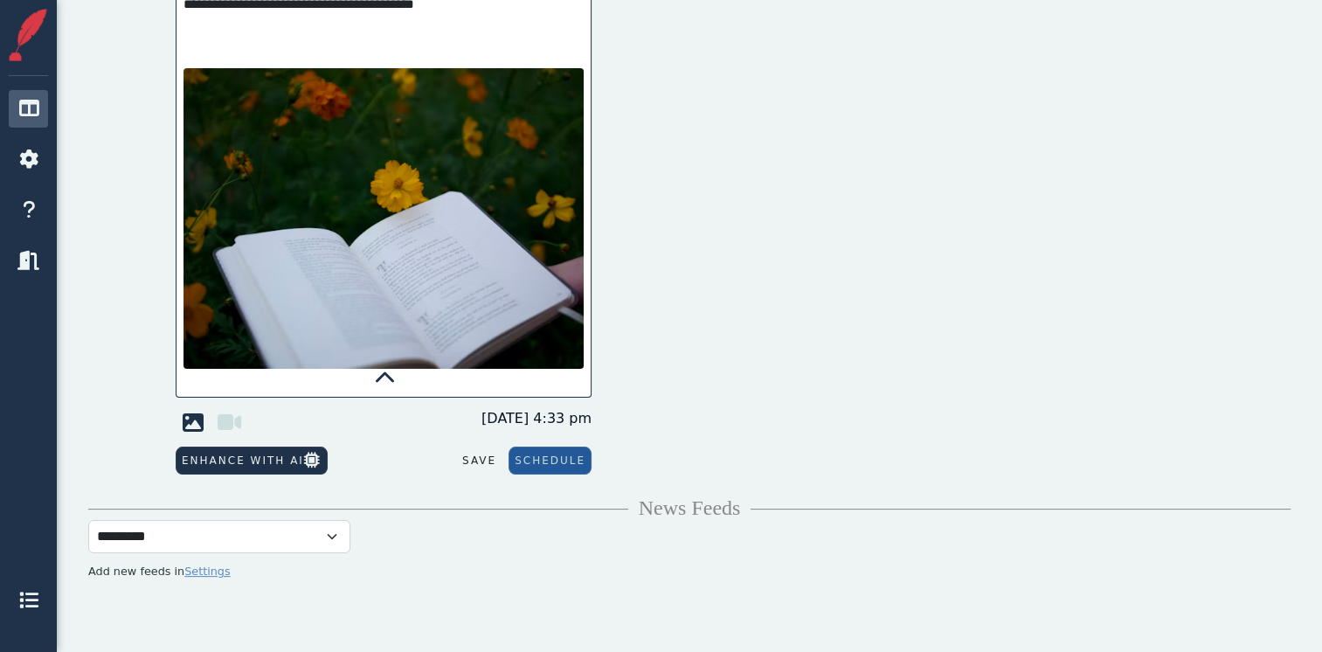
scroll to position [283, 0]
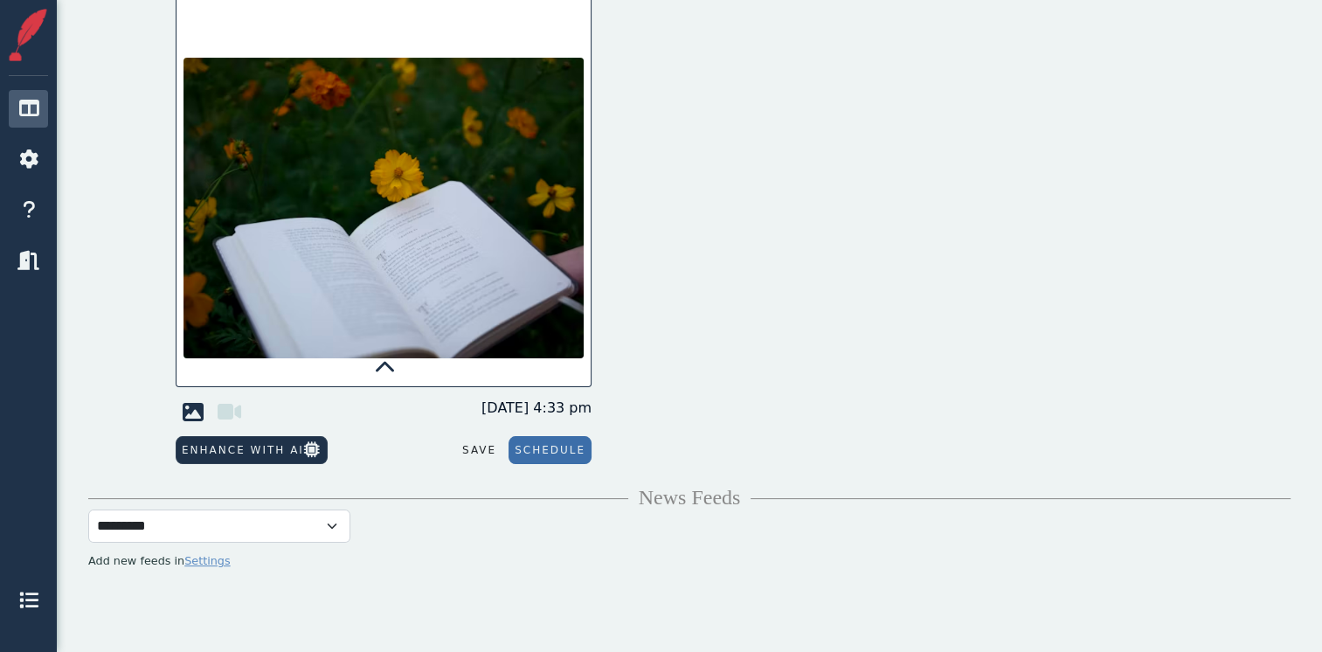
click at [561, 442] on button "Schedule" at bounding box center [549, 450] width 83 height 28
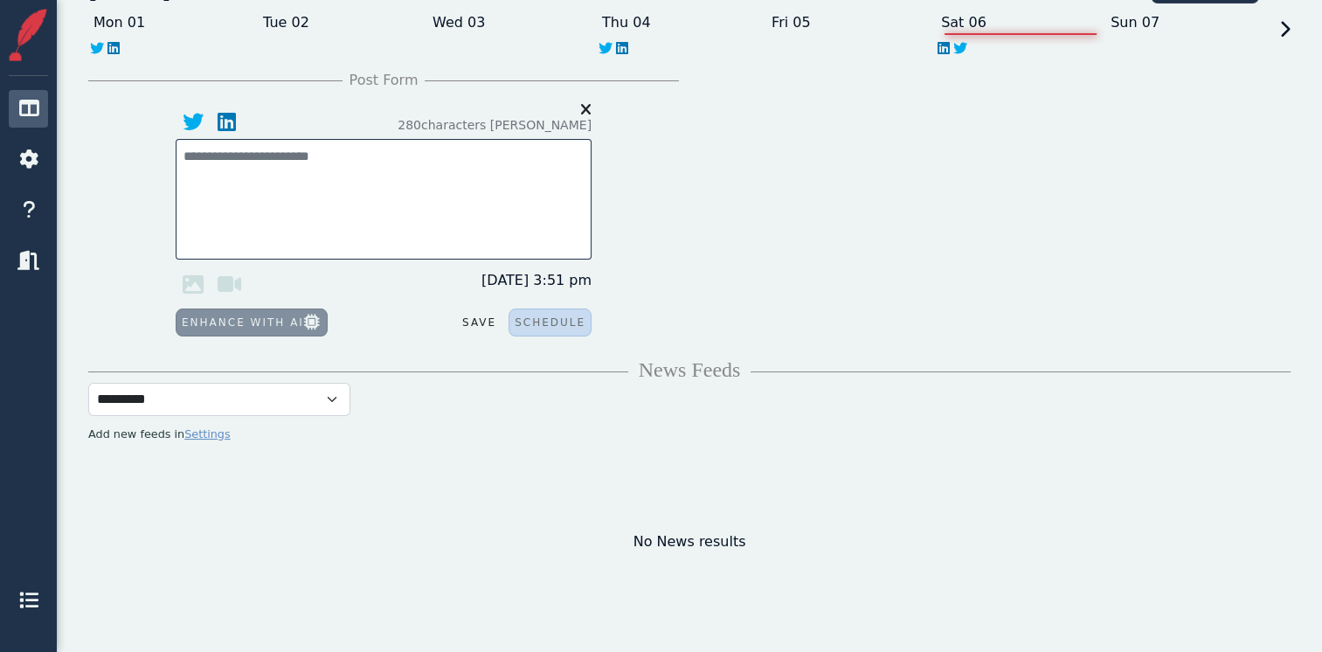
scroll to position [0, 0]
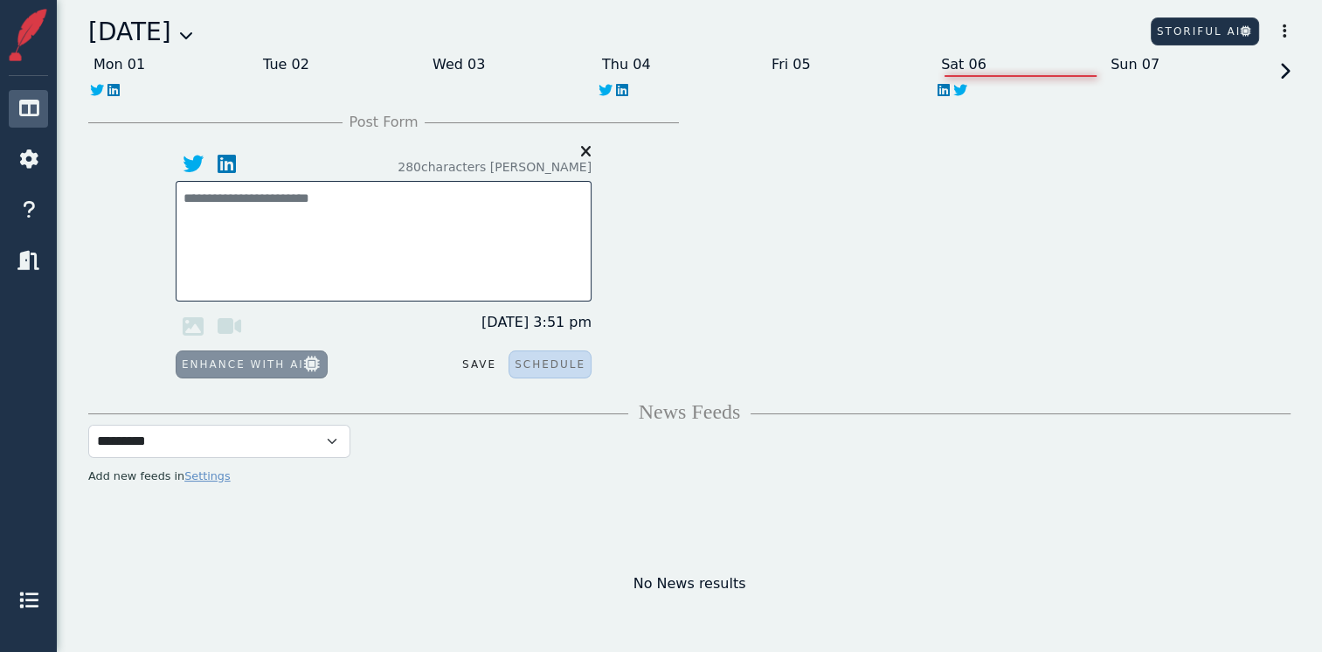
click at [1283, 72] on icon at bounding box center [1282, 87] width 16 height 49
click at [294, 64] on div "Tue 09" at bounding box center [342, 65] width 169 height 28
click at [625, 59] on div "Thu 11" at bounding box center [681, 65] width 169 height 28
click at [964, 62] on div "Sat 13" at bounding box center [1020, 65] width 169 height 28
click at [247, 189] on textarea at bounding box center [383, 208] width 400 height 39
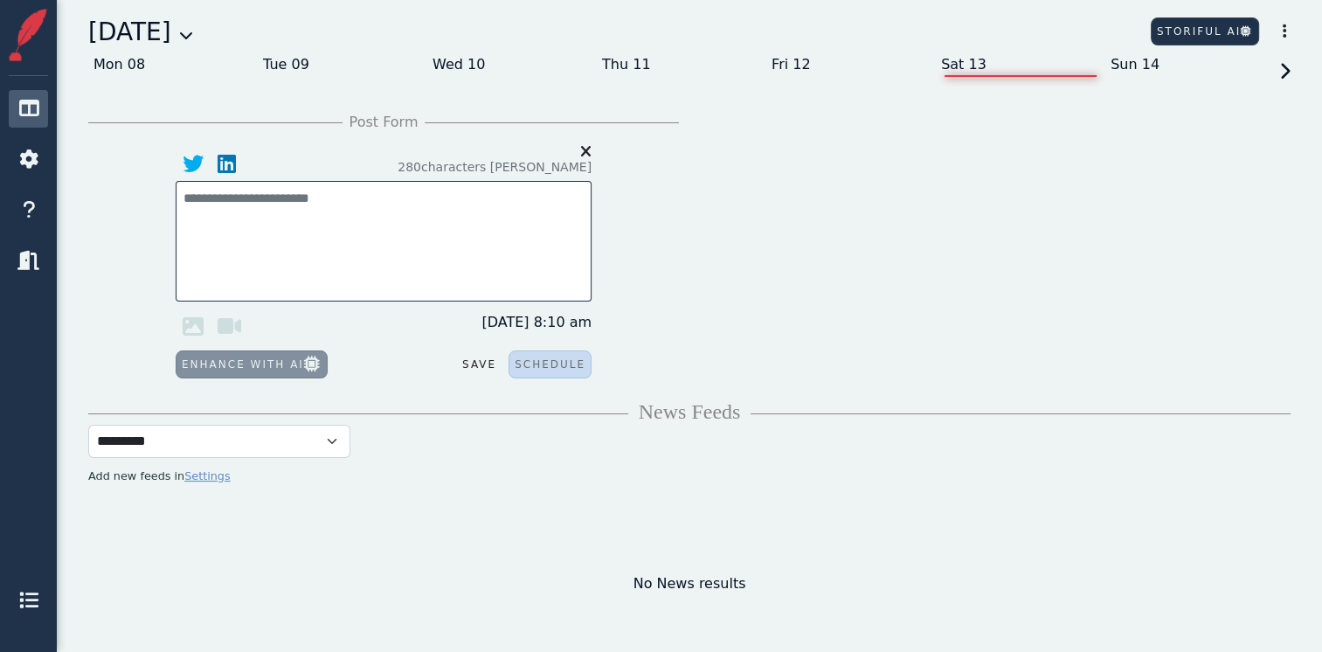
paste textarea "**********"
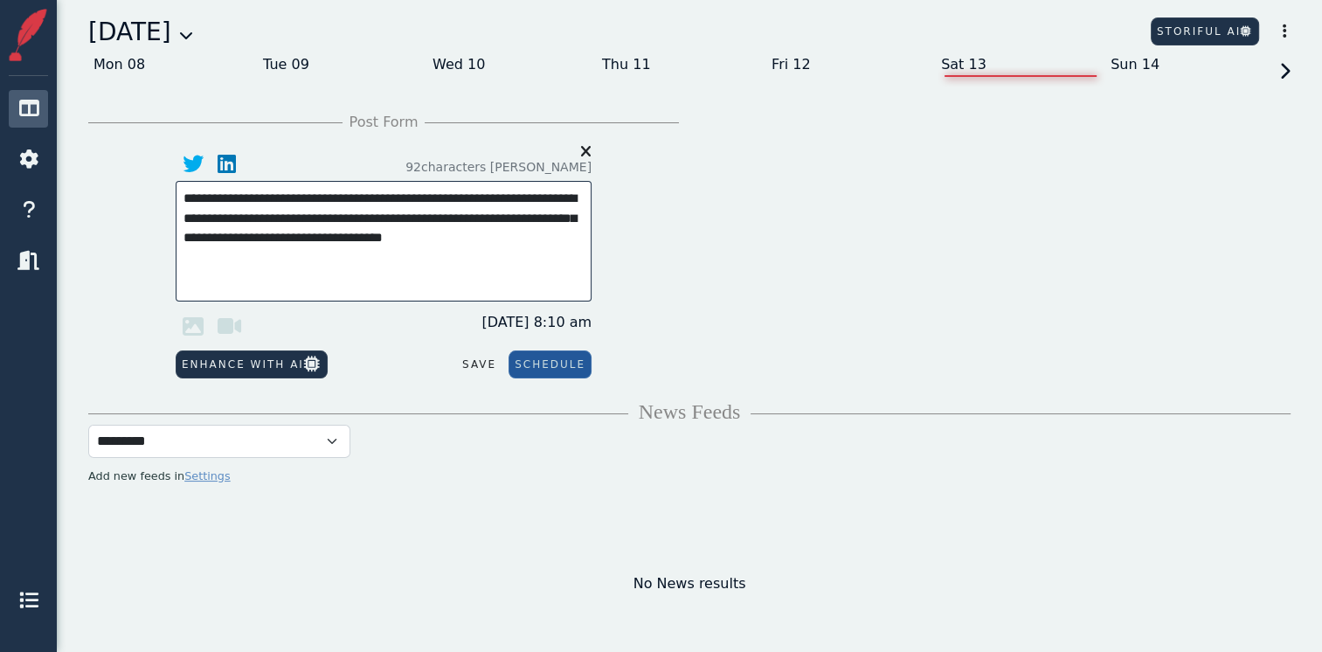
click at [223, 249] on textarea "**********" at bounding box center [383, 222] width 400 height 66
click at [528, 239] on textarea "**********" at bounding box center [383, 222] width 400 height 66
click at [196, 328] on icon at bounding box center [193, 325] width 35 height 35
click at [203, 333] on icon at bounding box center [193, 325] width 35 height 35
click at [232, 260] on textarea "**********" at bounding box center [383, 232] width 400 height 86
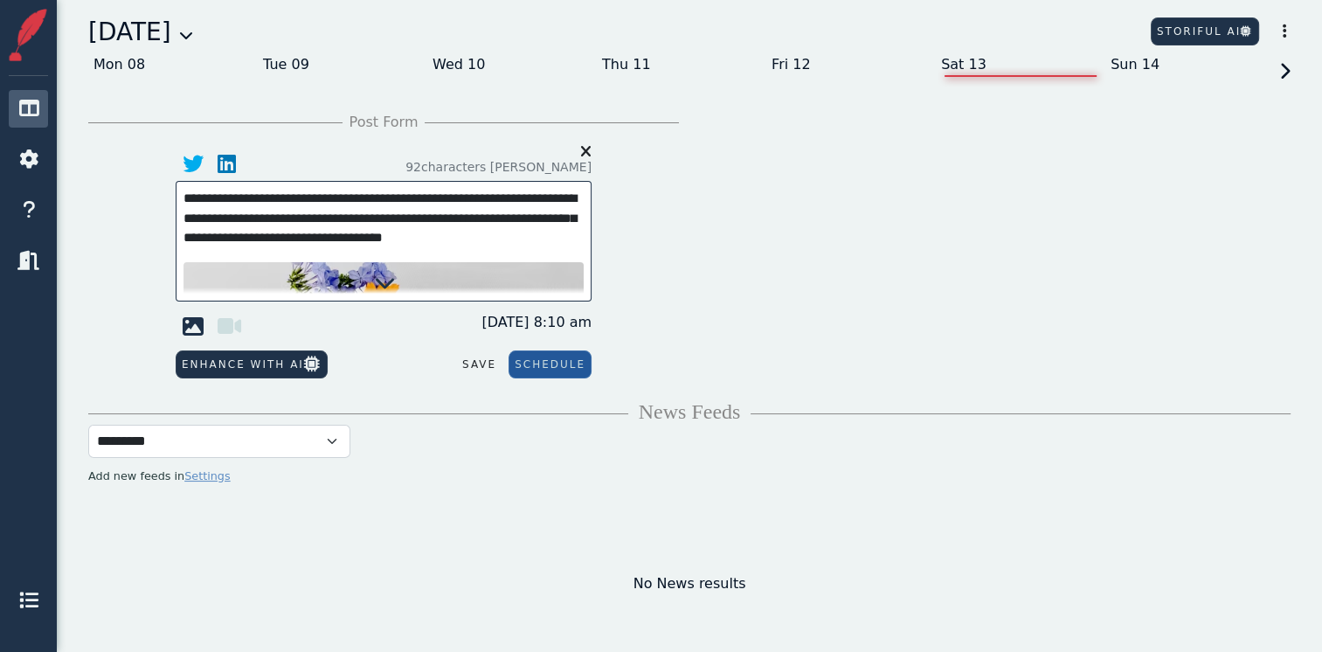
type textarea "**********"
click at [383, 288] on icon at bounding box center [385, 282] width 21 height 21
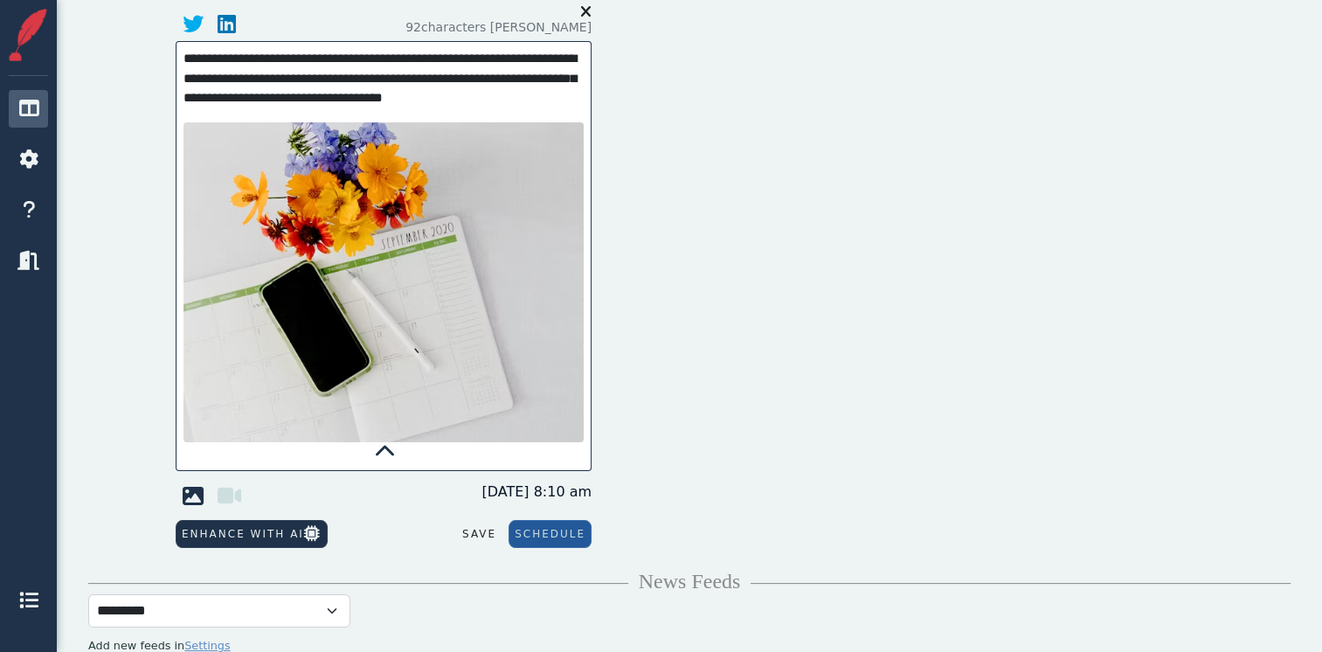
scroll to position [157, 0]
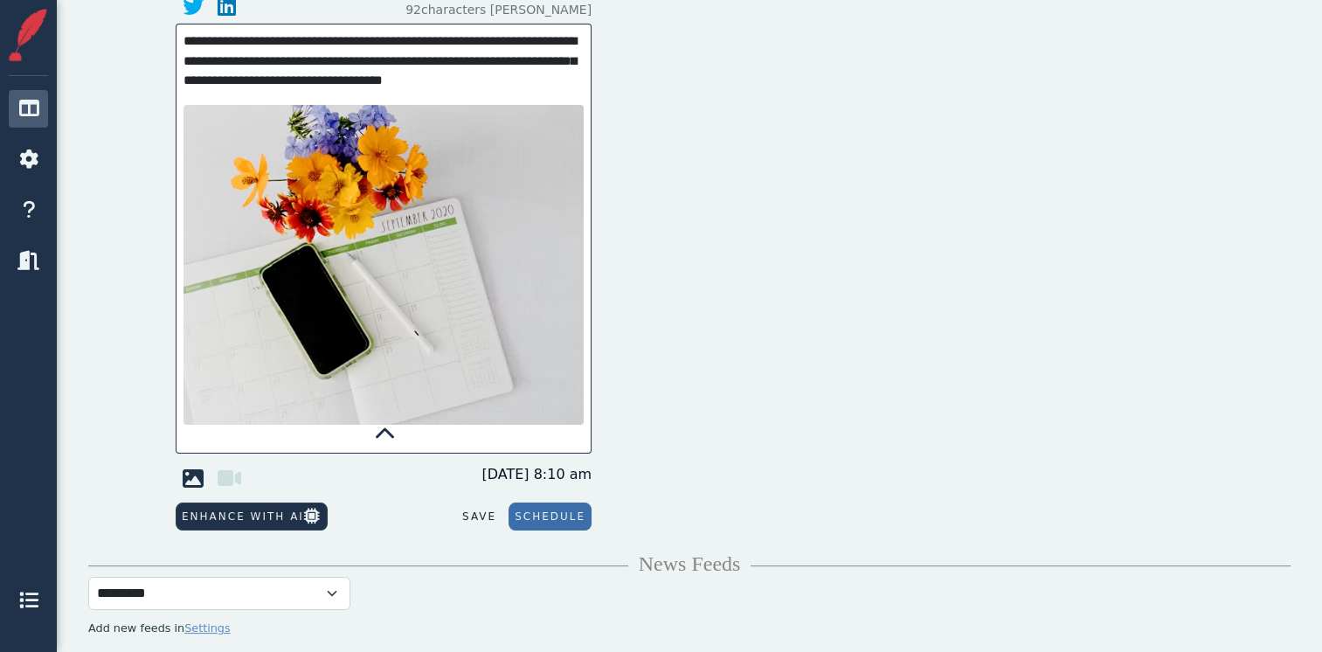
click at [558, 512] on button "Schedule" at bounding box center [549, 516] width 83 height 28
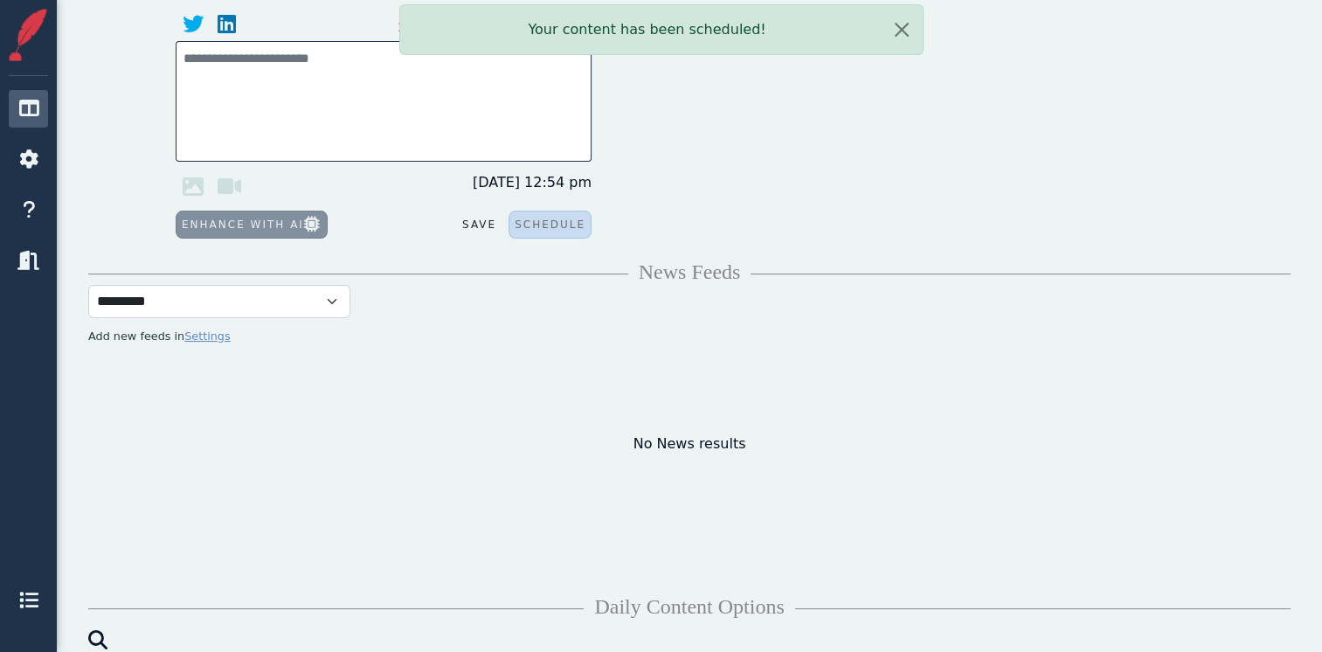
scroll to position [0, 0]
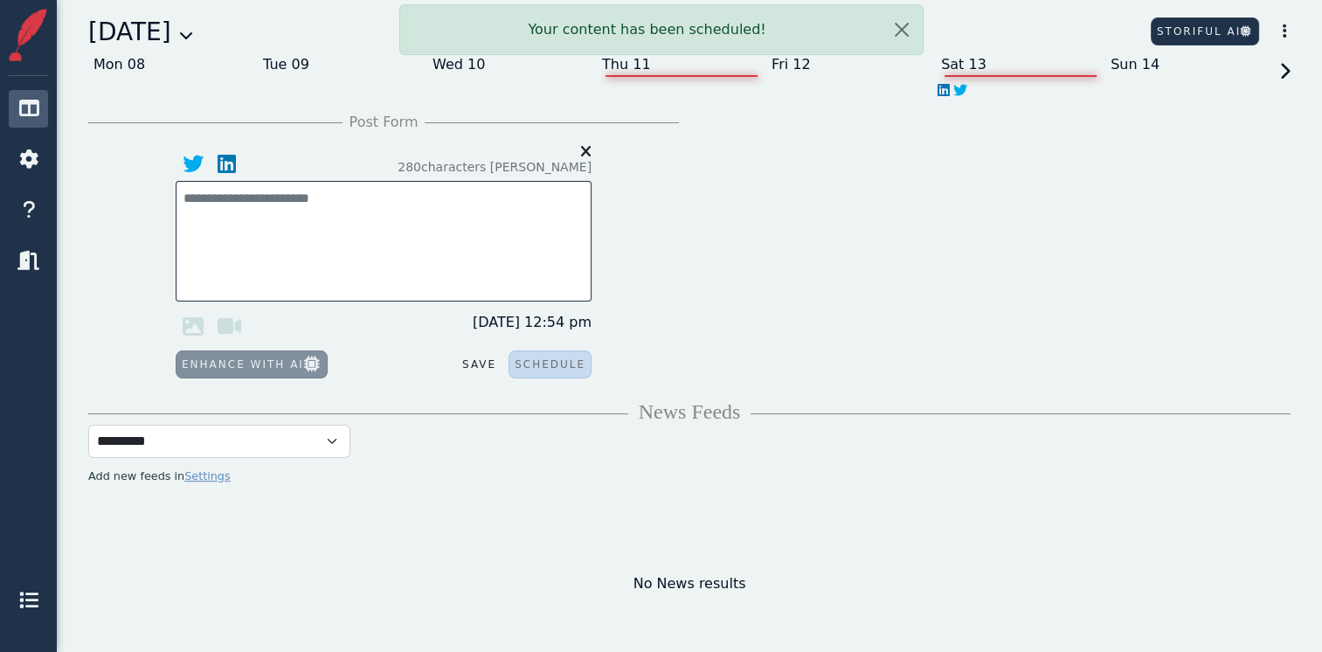
click at [628, 65] on div "Thu 11" at bounding box center [681, 65] width 169 height 28
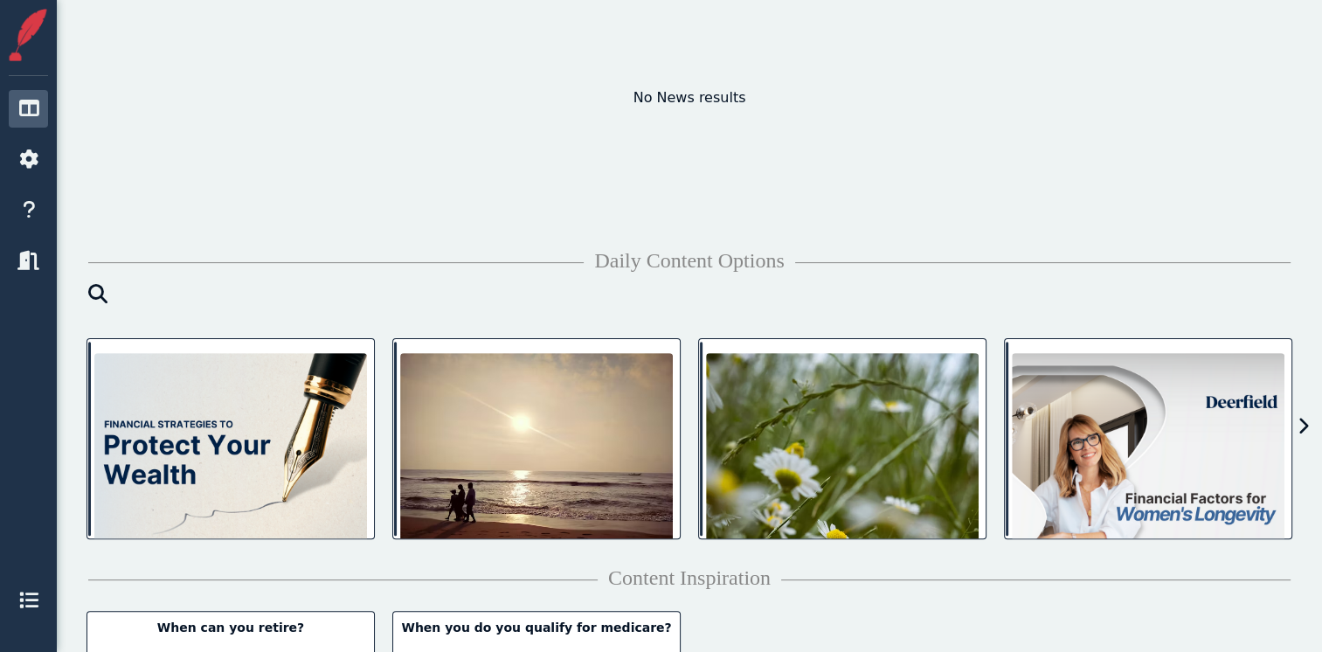
scroll to position [488, 0]
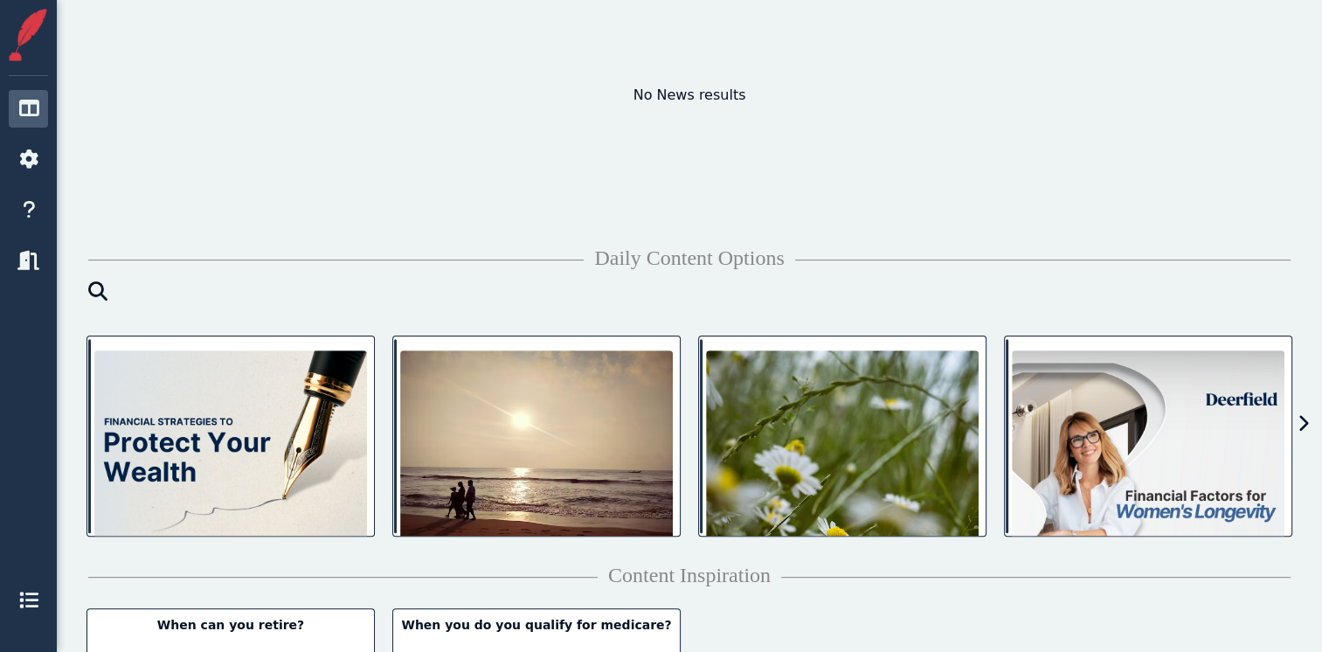
click at [1302, 426] on icon at bounding box center [1302, 423] width 11 height 17
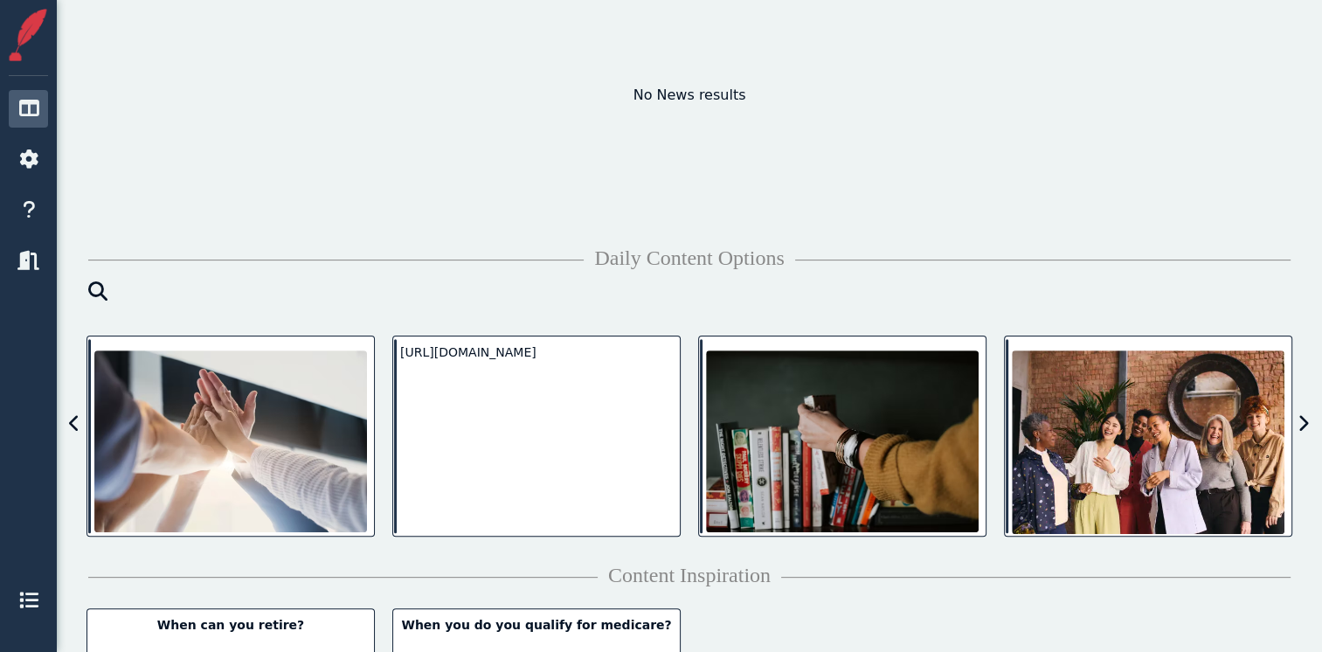
click at [1302, 426] on icon at bounding box center [1302, 423] width 11 height 17
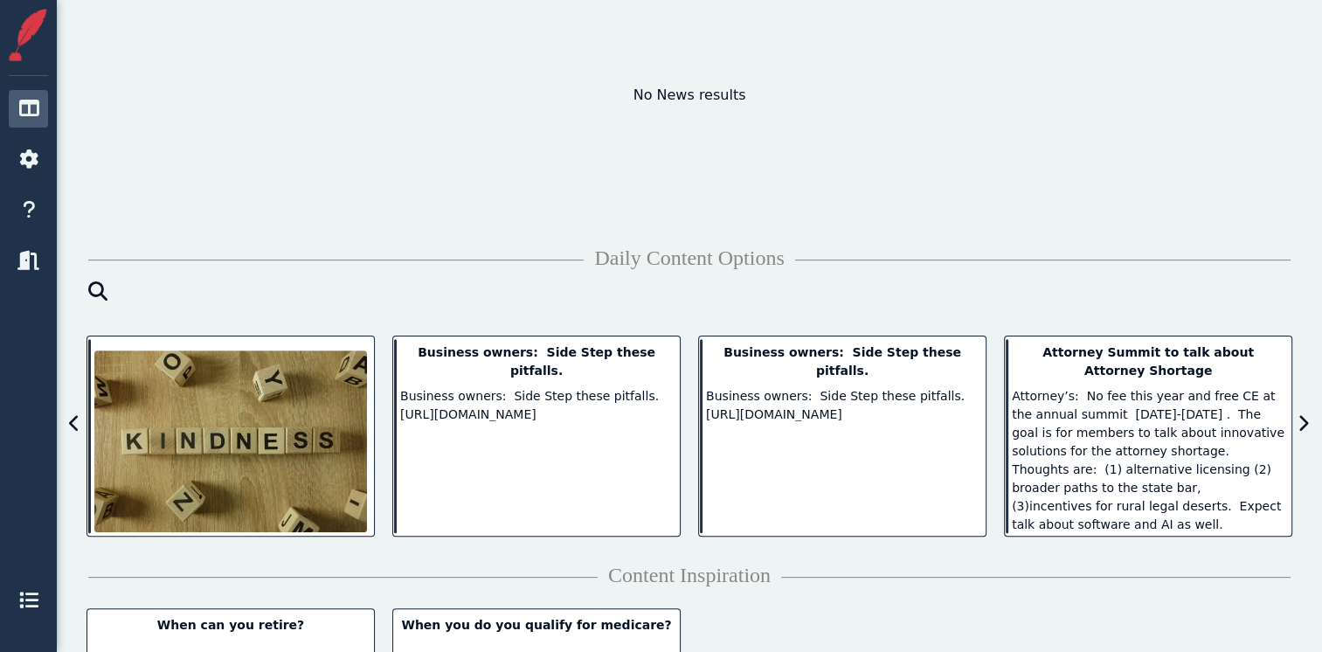
click at [1302, 426] on icon at bounding box center [1302, 423] width 11 height 17
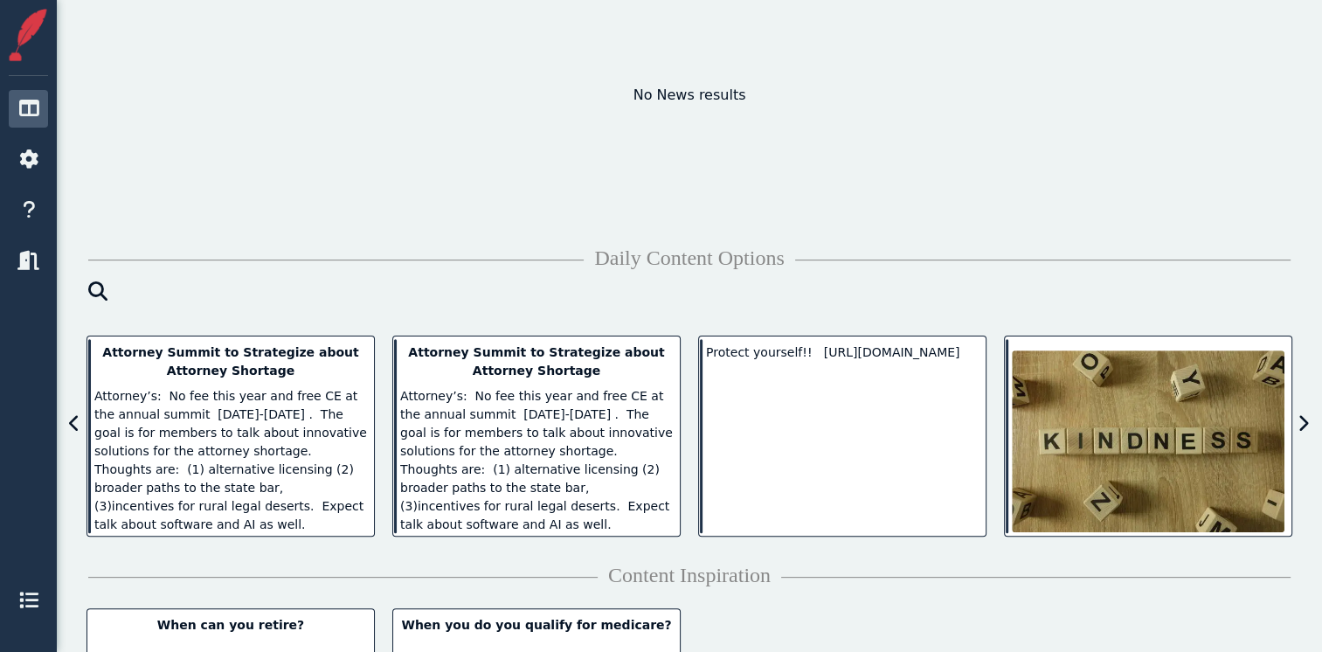
click at [1302, 426] on icon at bounding box center [1302, 423] width 11 height 17
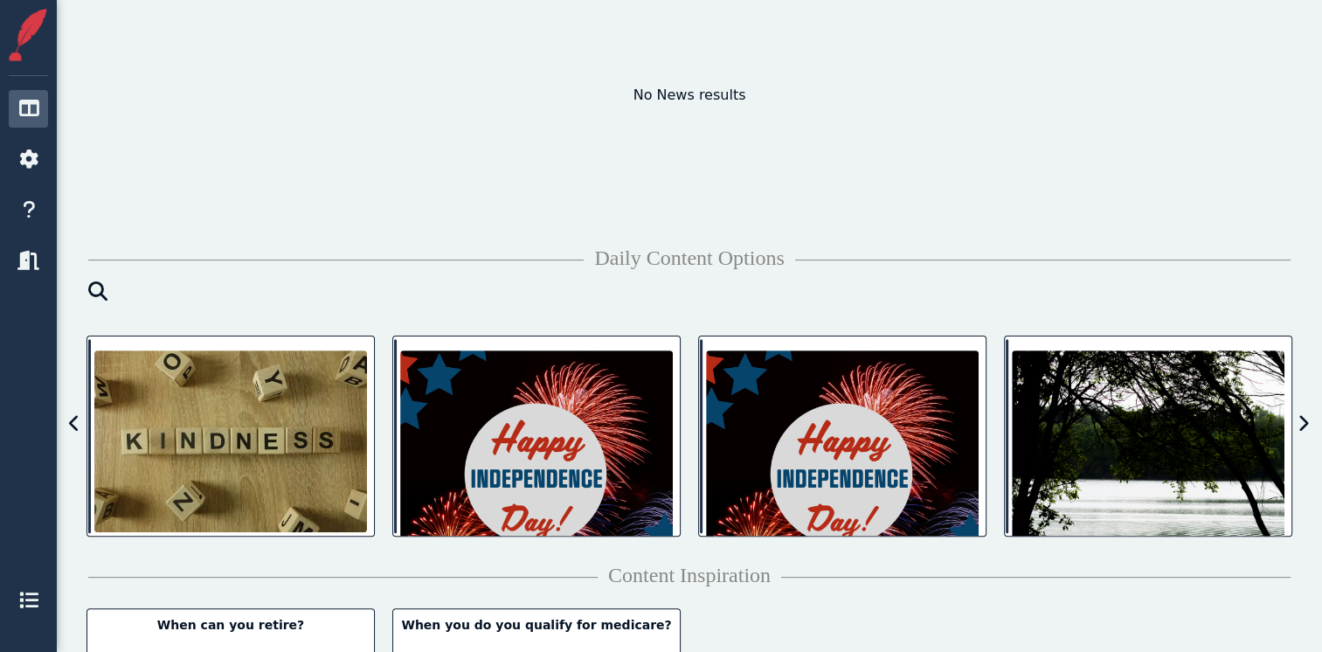
click at [1302, 426] on icon at bounding box center [1302, 423] width 11 height 17
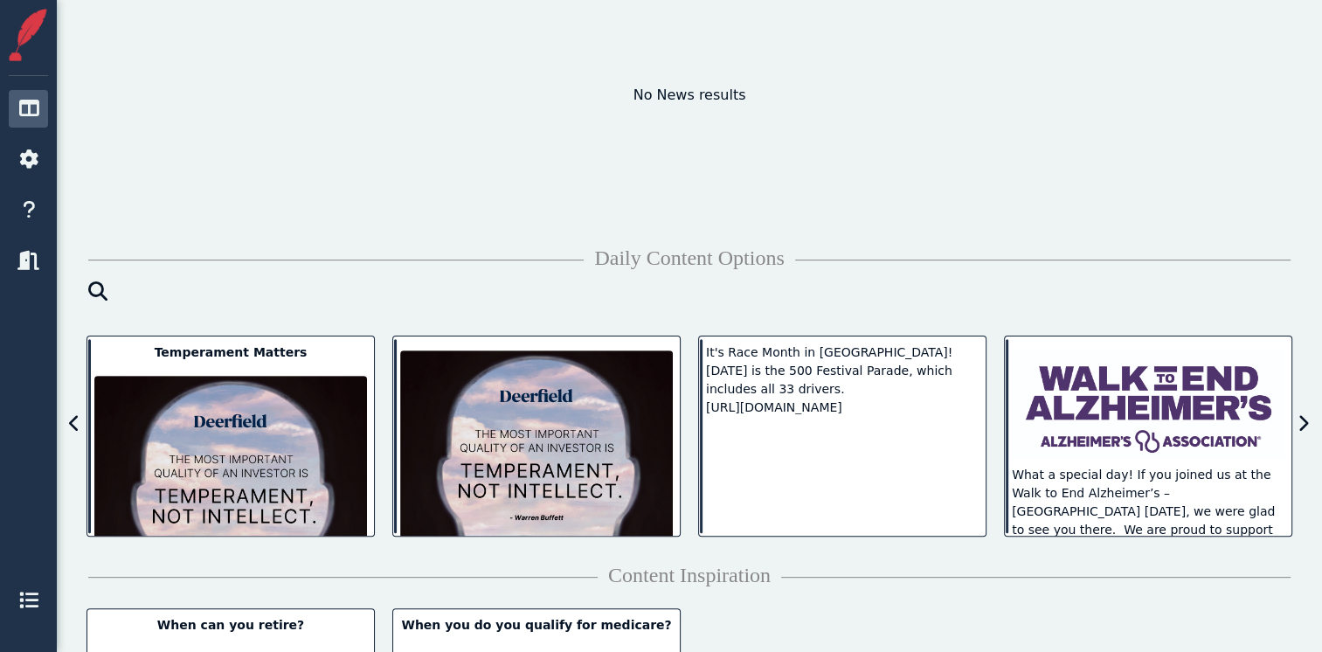
click at [1302, 426] on icon at bounding box center [1302, 423] width 11 height 17
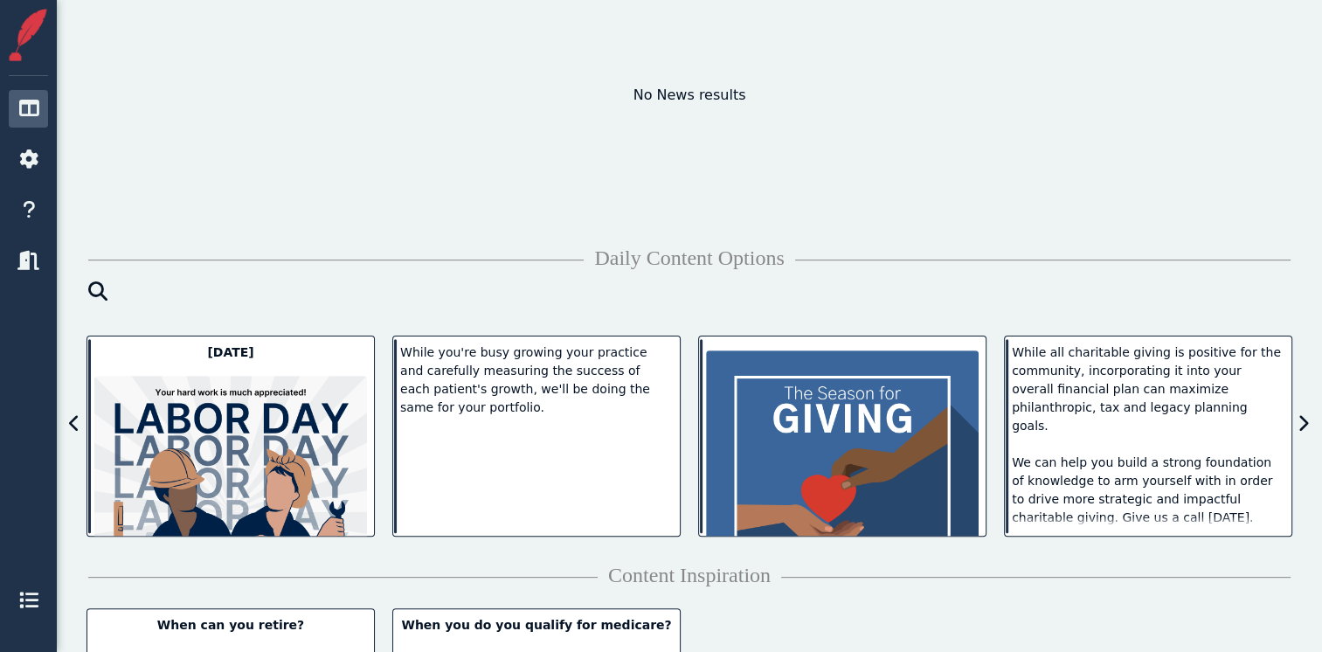
click at [1302, 426] on icon at bounding box center [1302, 423] width 11 height 17
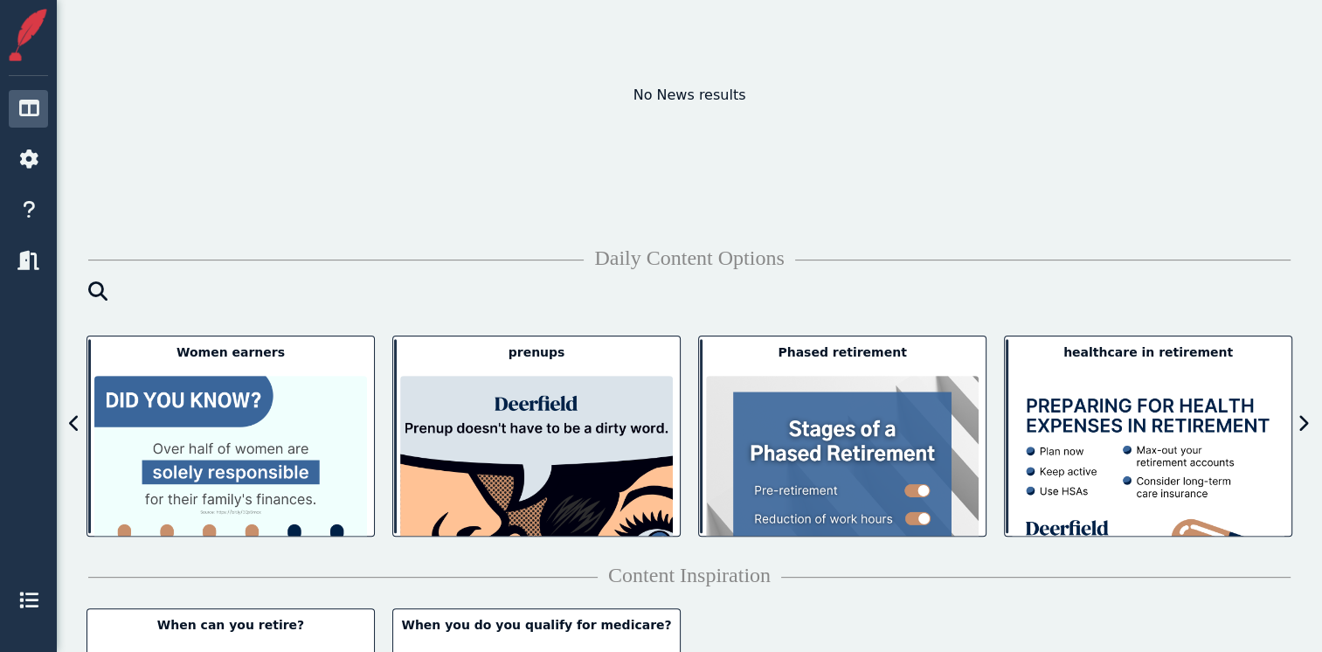
click at [1302, 426] on icon at bounding box center [1302, 423] width 11 height 17
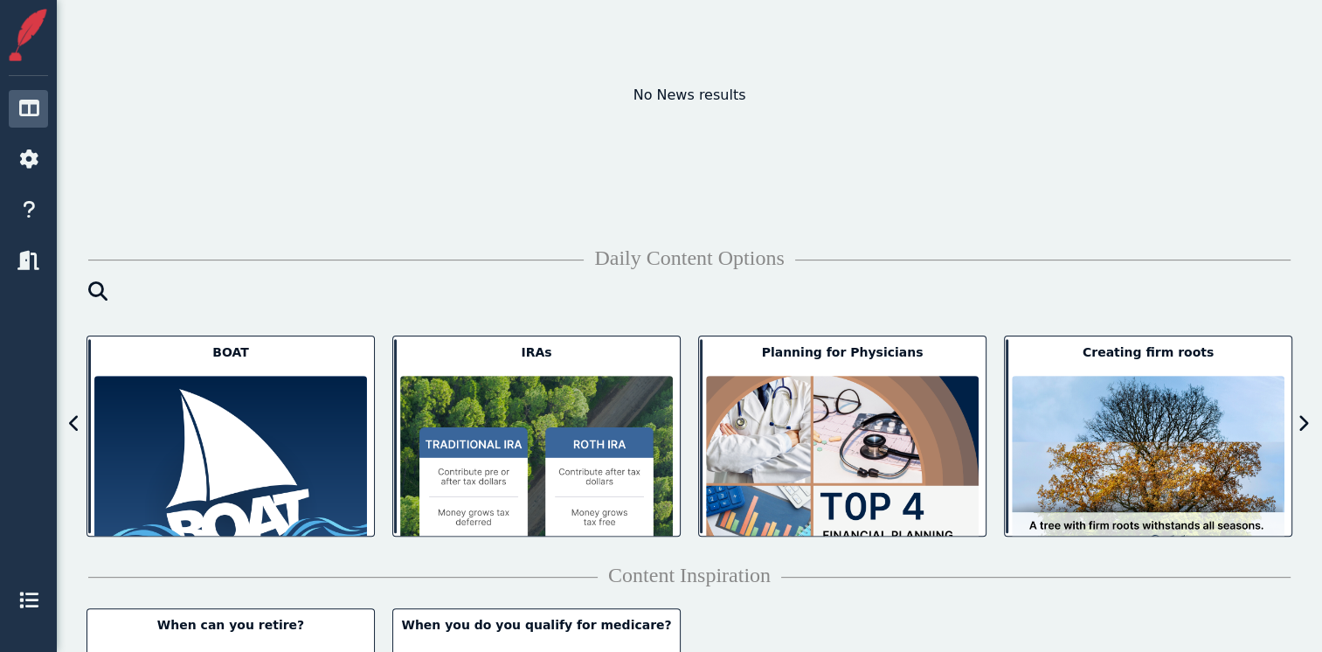
click at [1302, 426] on icon at bounding box center [1302, 423] width 11 height 17
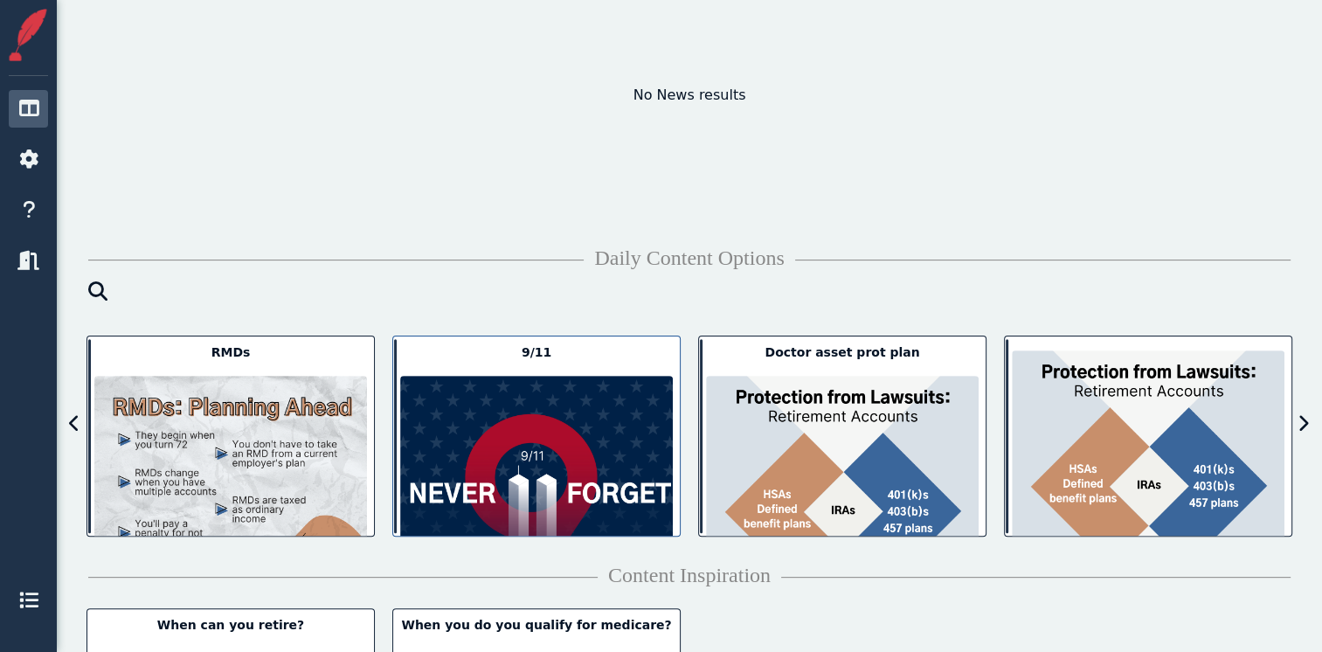
click at [541, 439] on img at bounding box center [536, 512] width 273 height 273
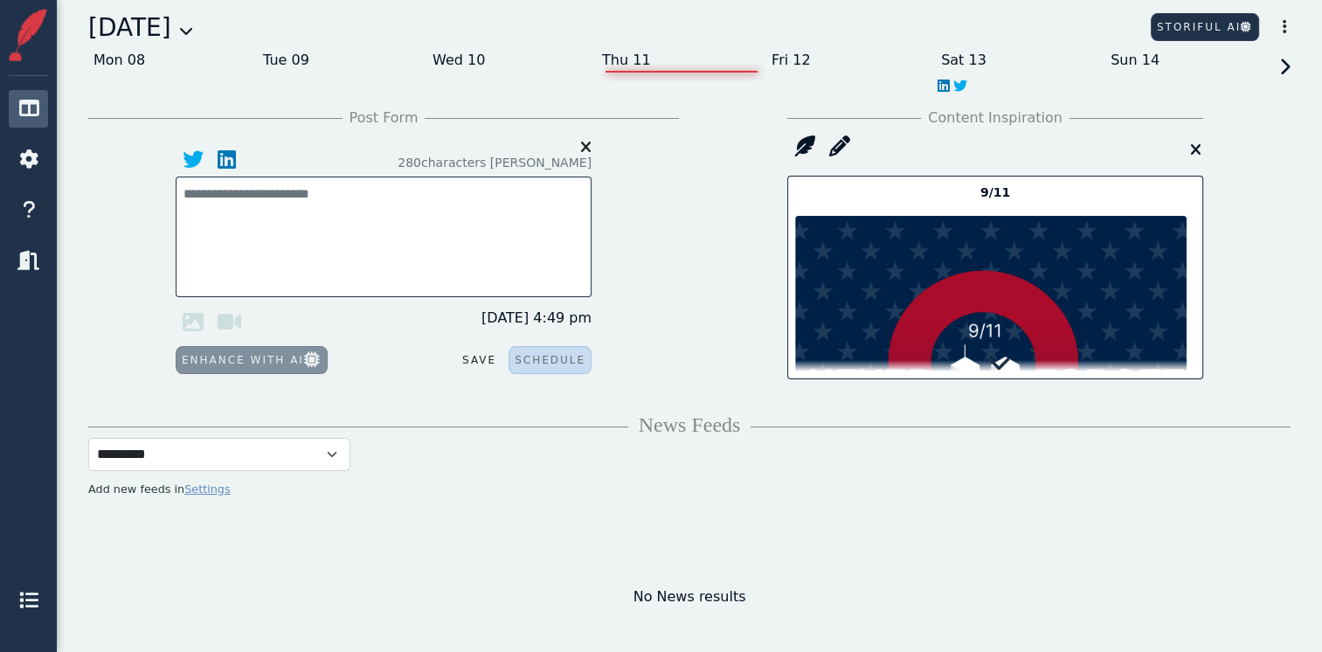
scroll to position [0, 0]
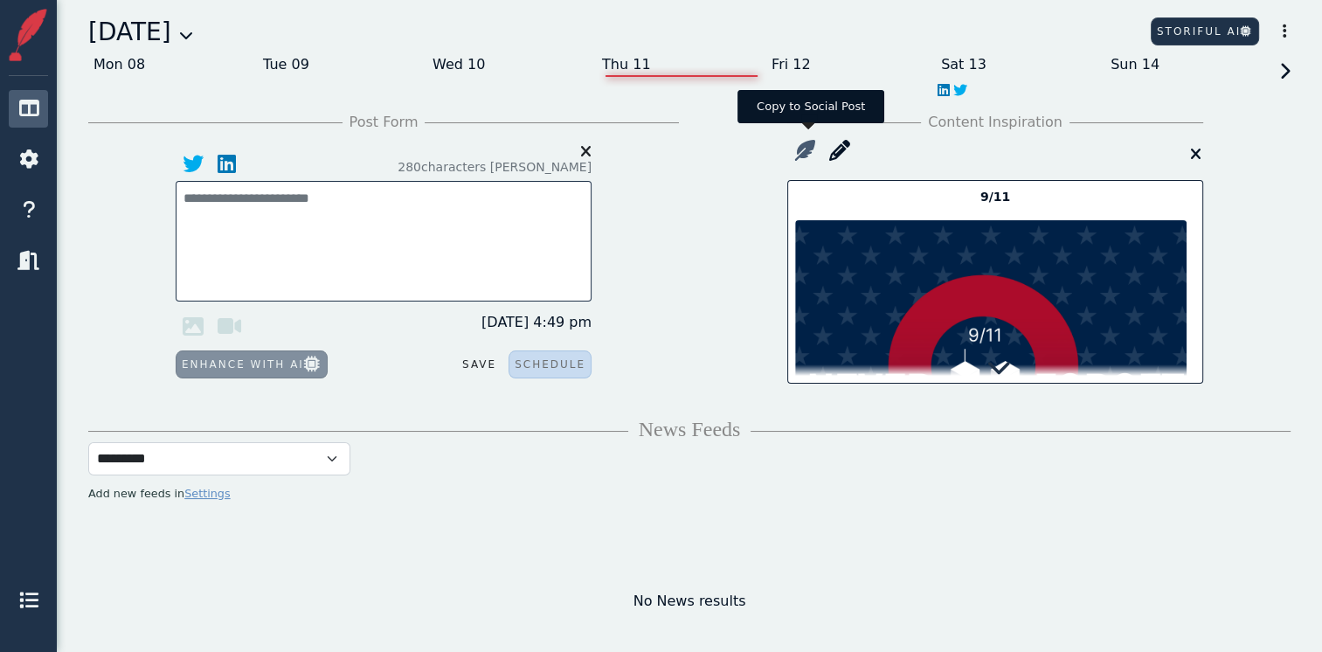
click at [800, 152] on icon at bounding box center [804, 150] width 35 height 35
type textarea "**********"
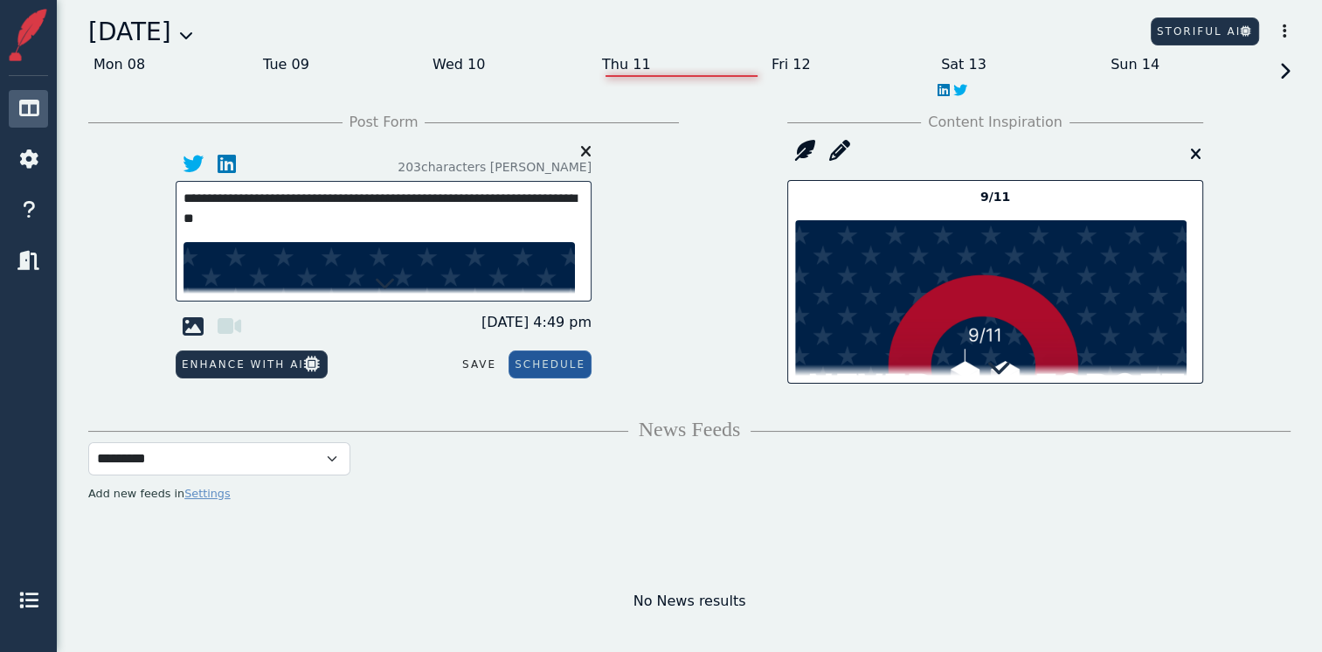
click at [384, 284] on icon at bounding box center [385, 282] width 21 height 21
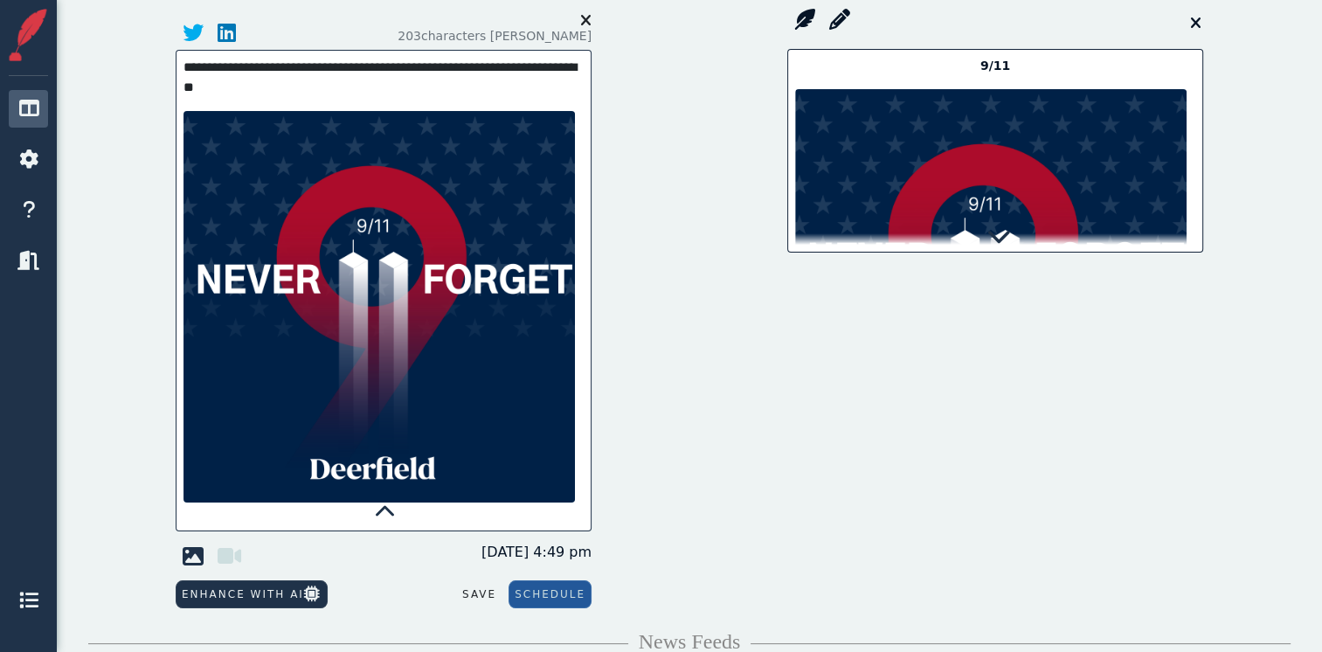
scroll to position [140, 0]
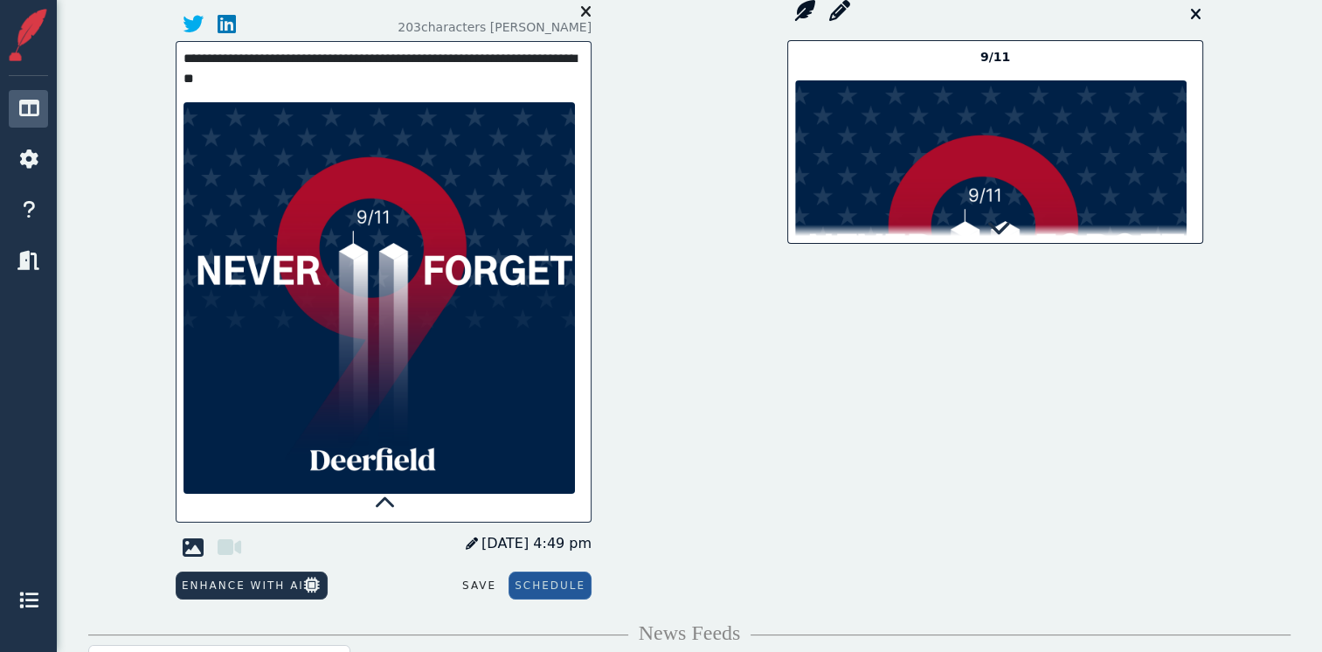
click at [552, 535] on span "[DATE] 4:49 pm" at bounding box center [529, 543] width 126 height 21
click at [495, 535] on input "*******" at bounding box center [486, 539] width 105 height 24
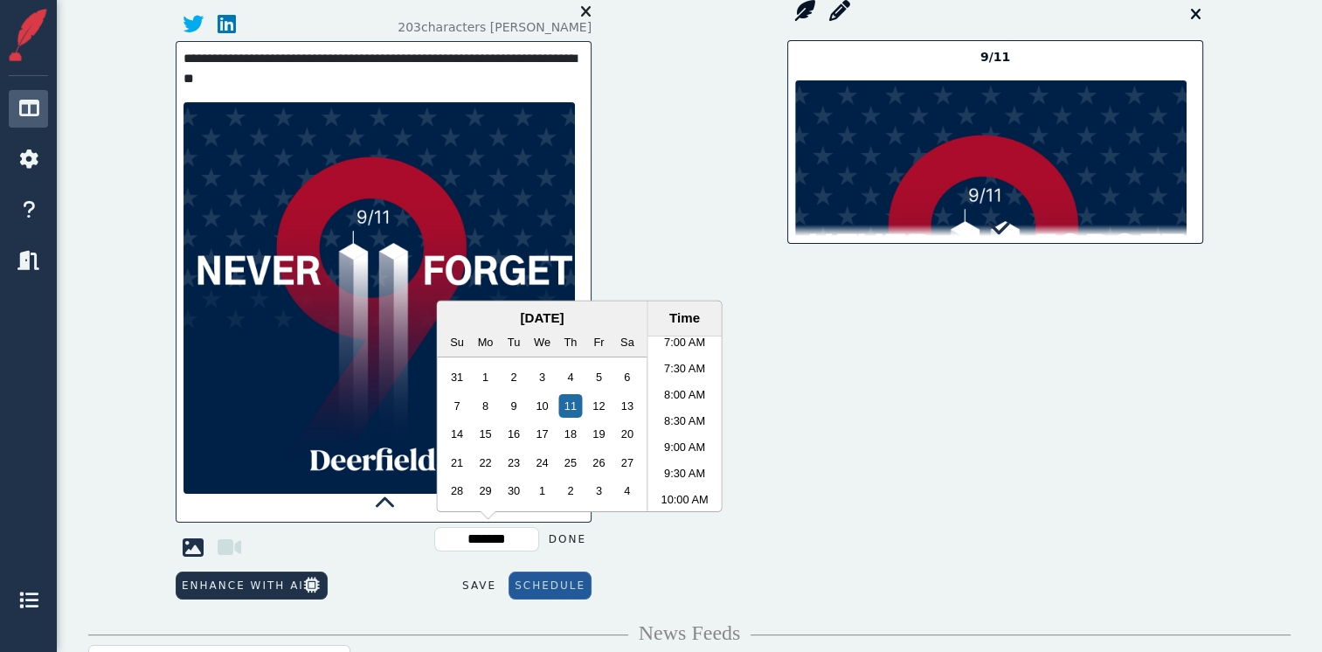
scroll to position [395, 0]
click at [688, 414] on li "9:00 AM" at bounding box center [684, 425] width 74 height 26
type input "*******"
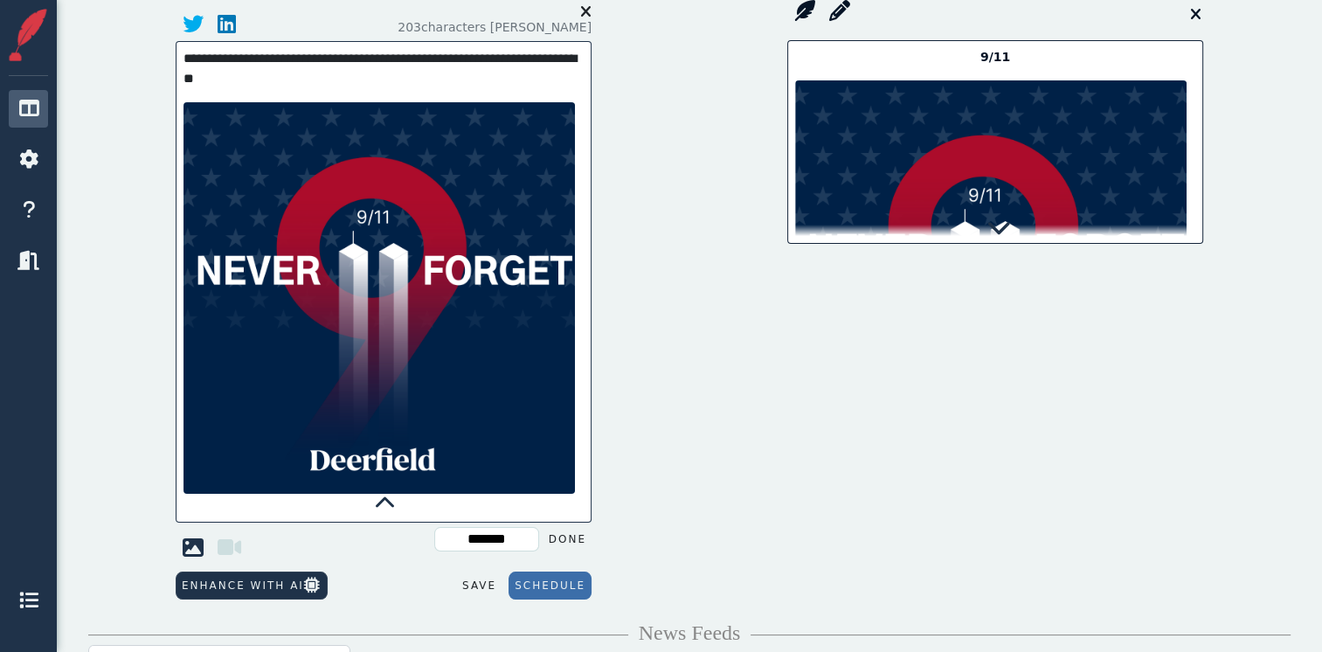
click at [538, 591] on button "Schedule" at bounding box center [549, 585] width 83 height 28
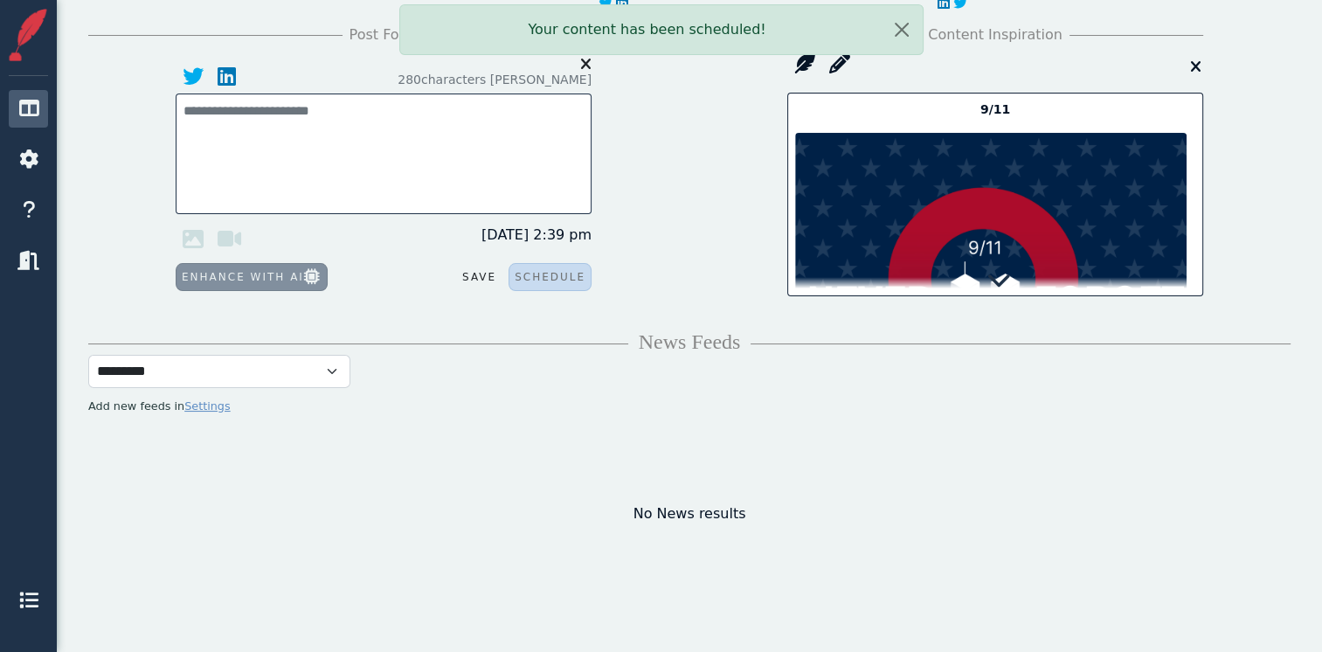
scroll to position [0, 0]
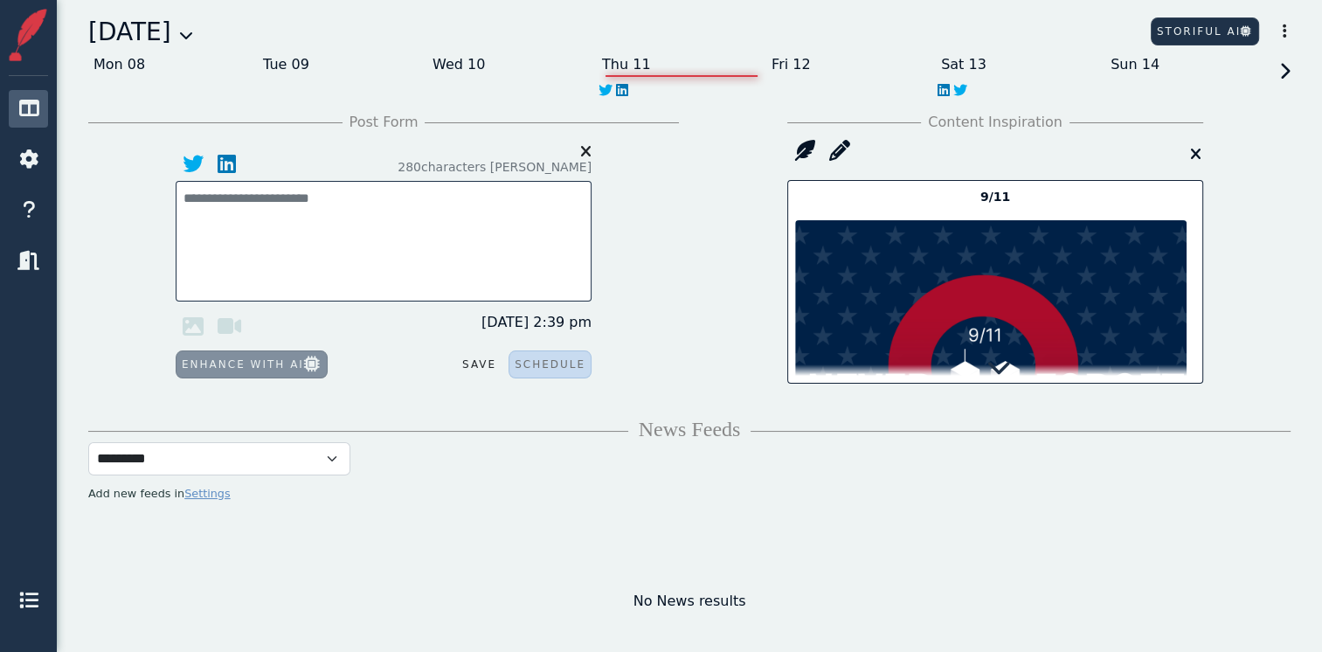
click at [1282, 74] on icon at bounding box center [1282, 87] width 16 height 49
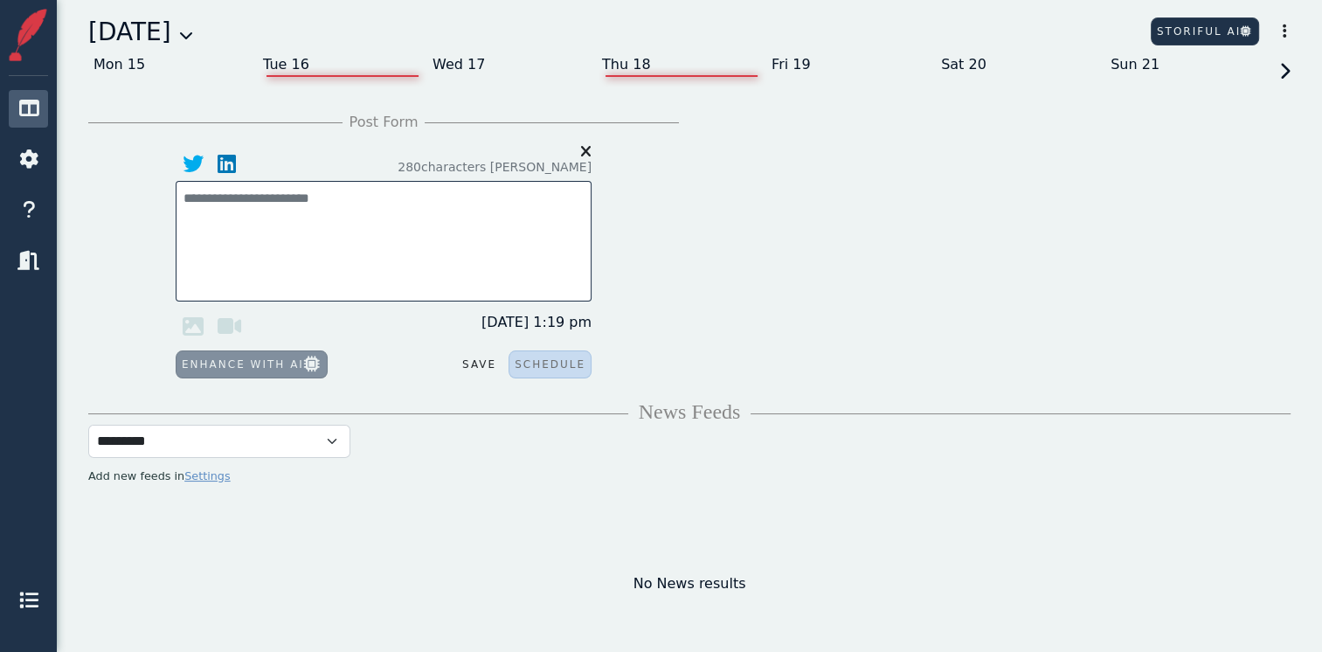
click at [277, 58] on div "Tue 16" at bounding box center [342, 65] width 169 height 28
